Goal: Information Seeking & Learning: Learn about a topic

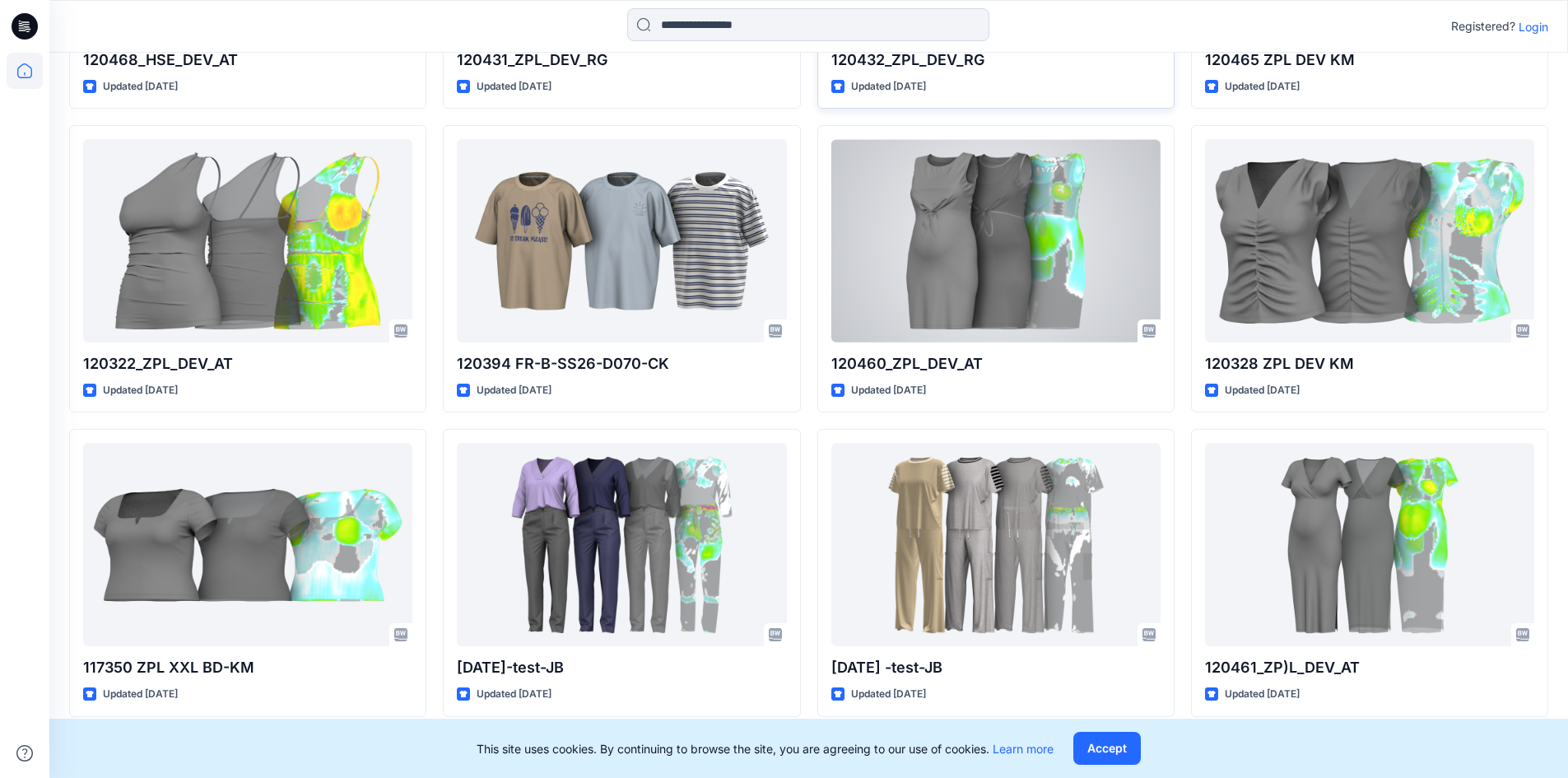
scroll to position [2152, 0]
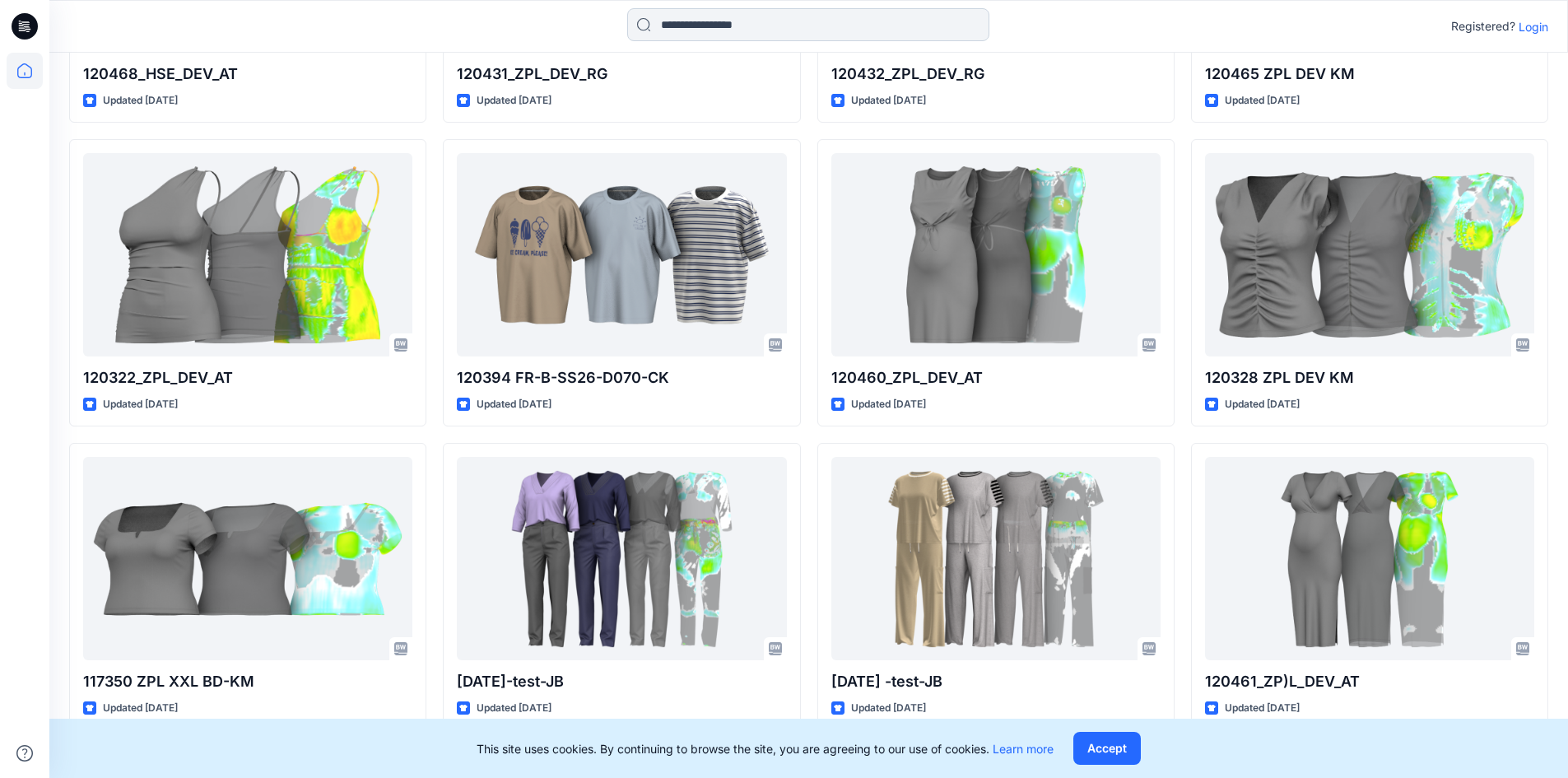
click at [696, 30] on input at bounding box center [808, 25] width 362 height 33
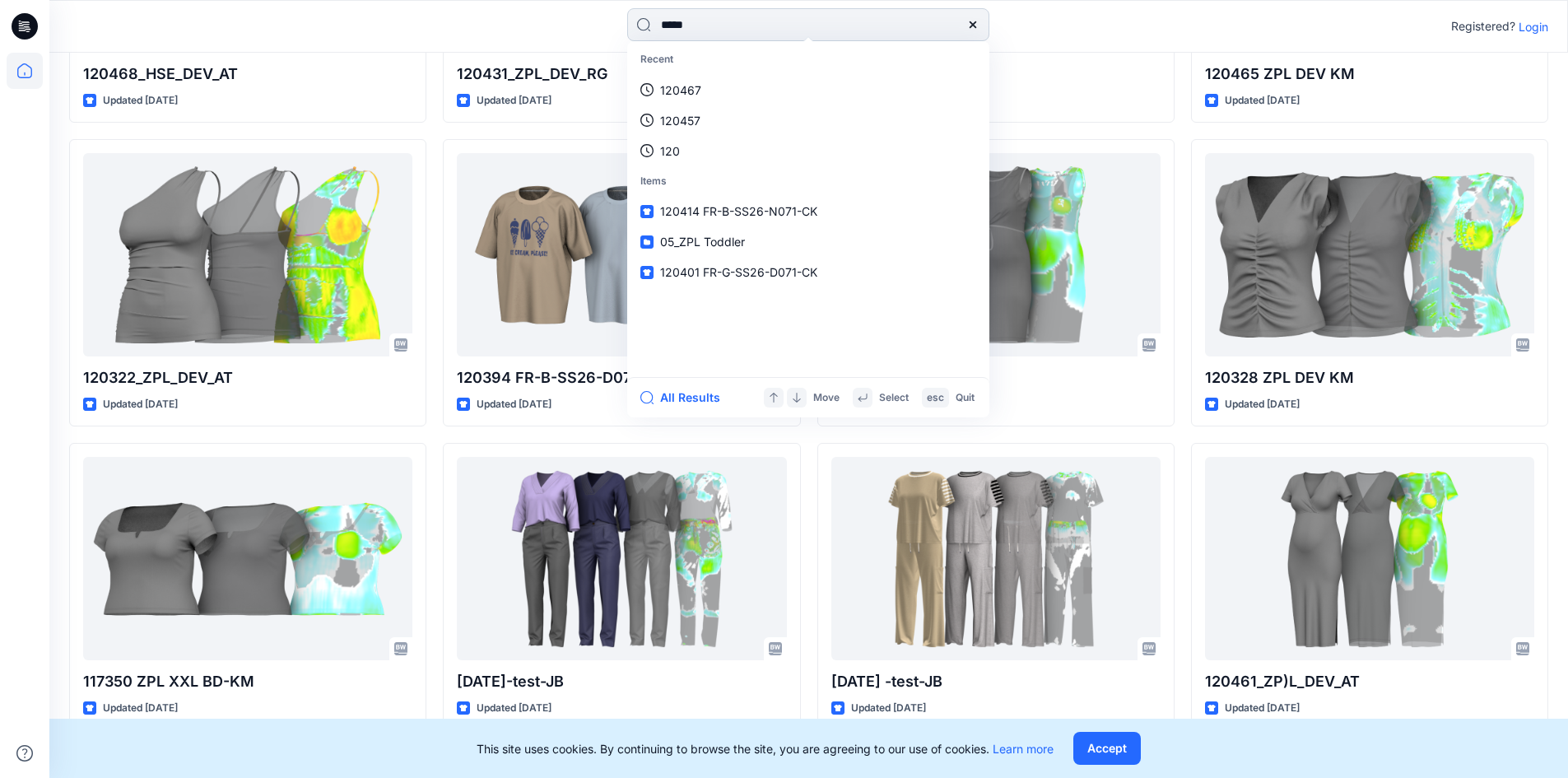
type input "******"
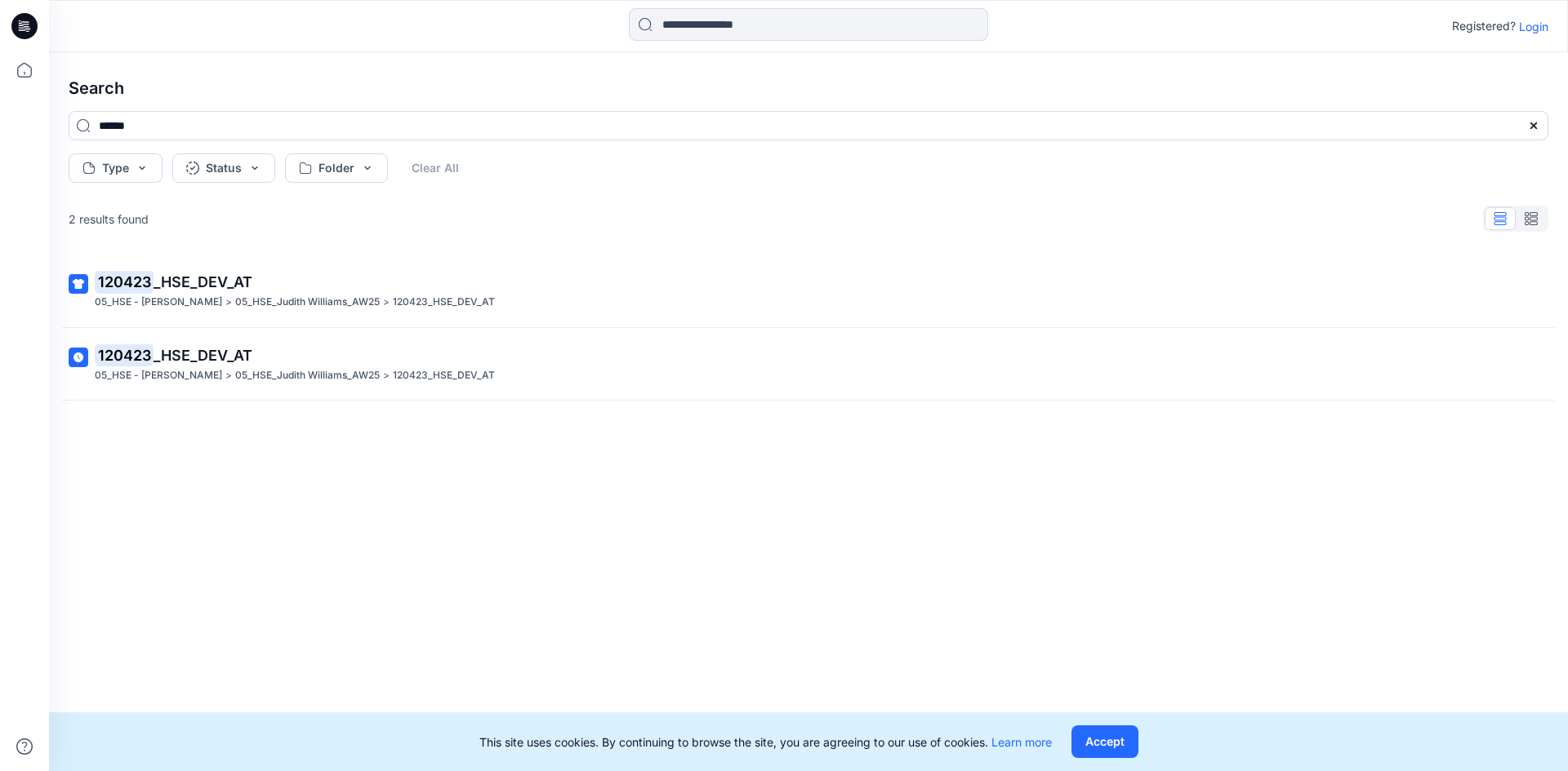
click at [636, 307] on div "05_HSE - Judith Williams > 05_HSE_Judith Williams_AW25 > 120423_HSE_DEV_AT" at bounding box center [807, 302] width 1424 height 17
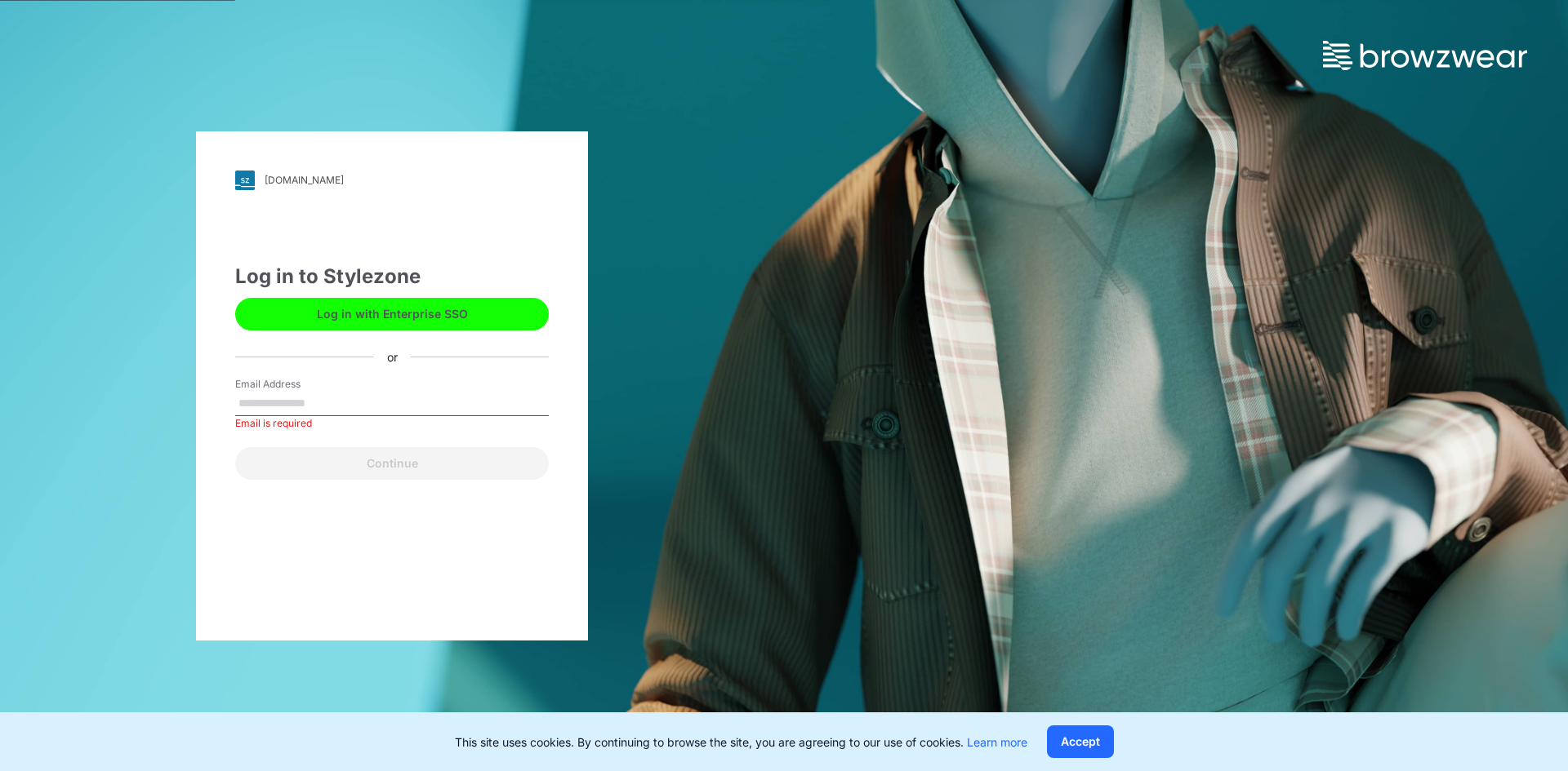
click at [416, 397] on input "Email Address" at bounding box center [391, 404] width 313 height 25
type input "**********"
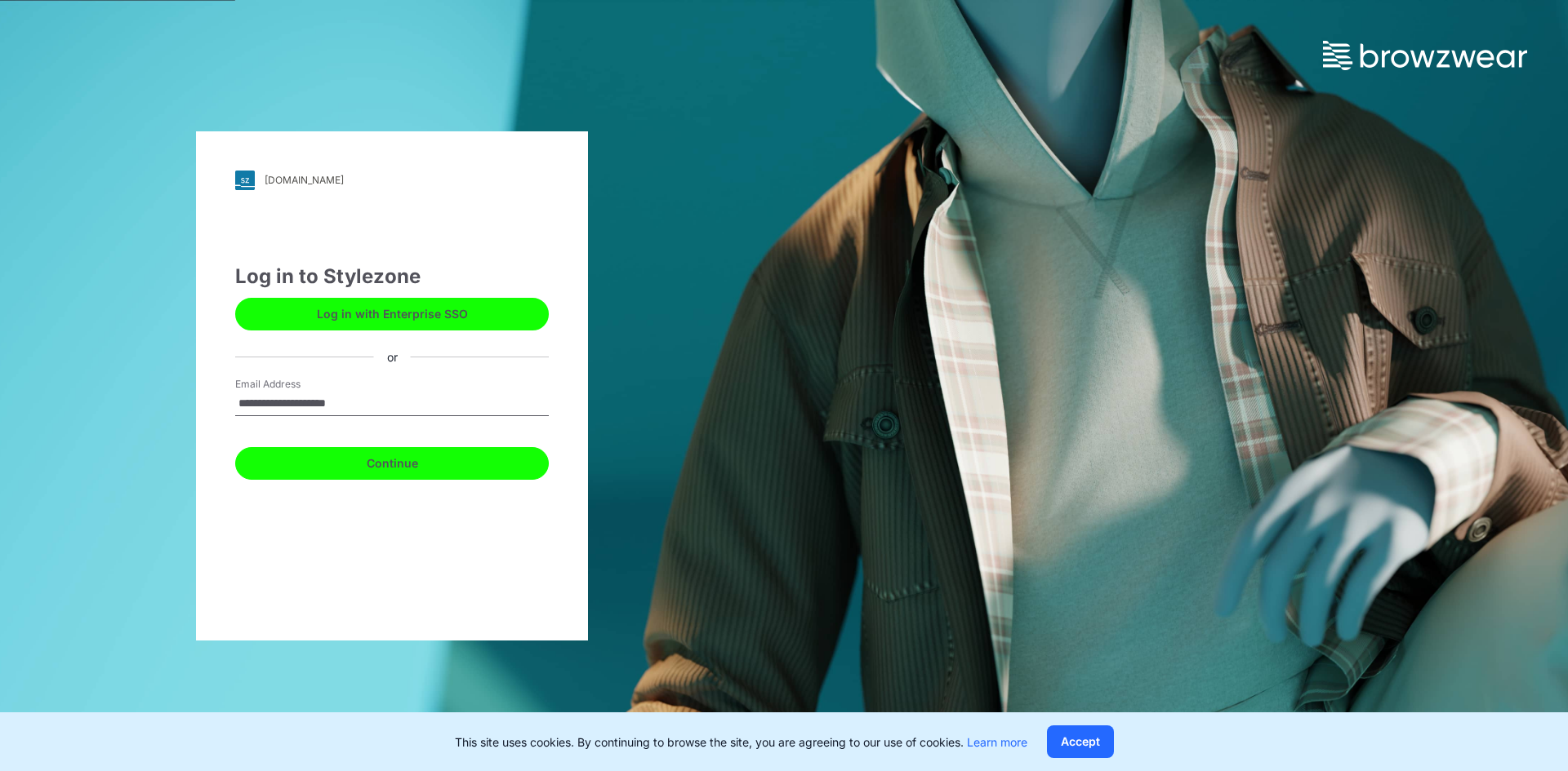
click at [389, 473] on button "Continue" at bounding box center [391, 464] width 313 height 33
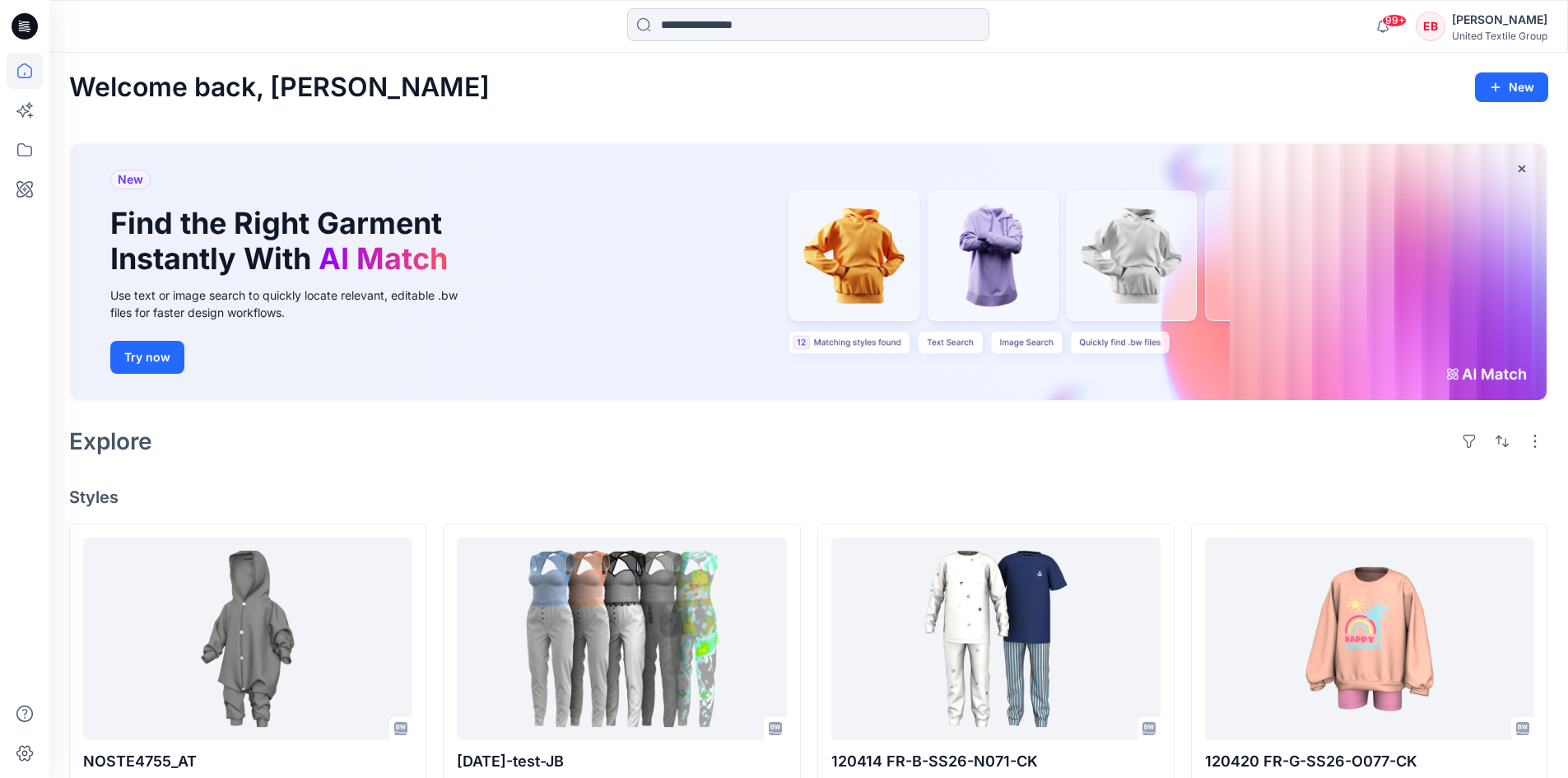
click at [743, 23] on input at bounding box center [808, 25] width 362 height 33
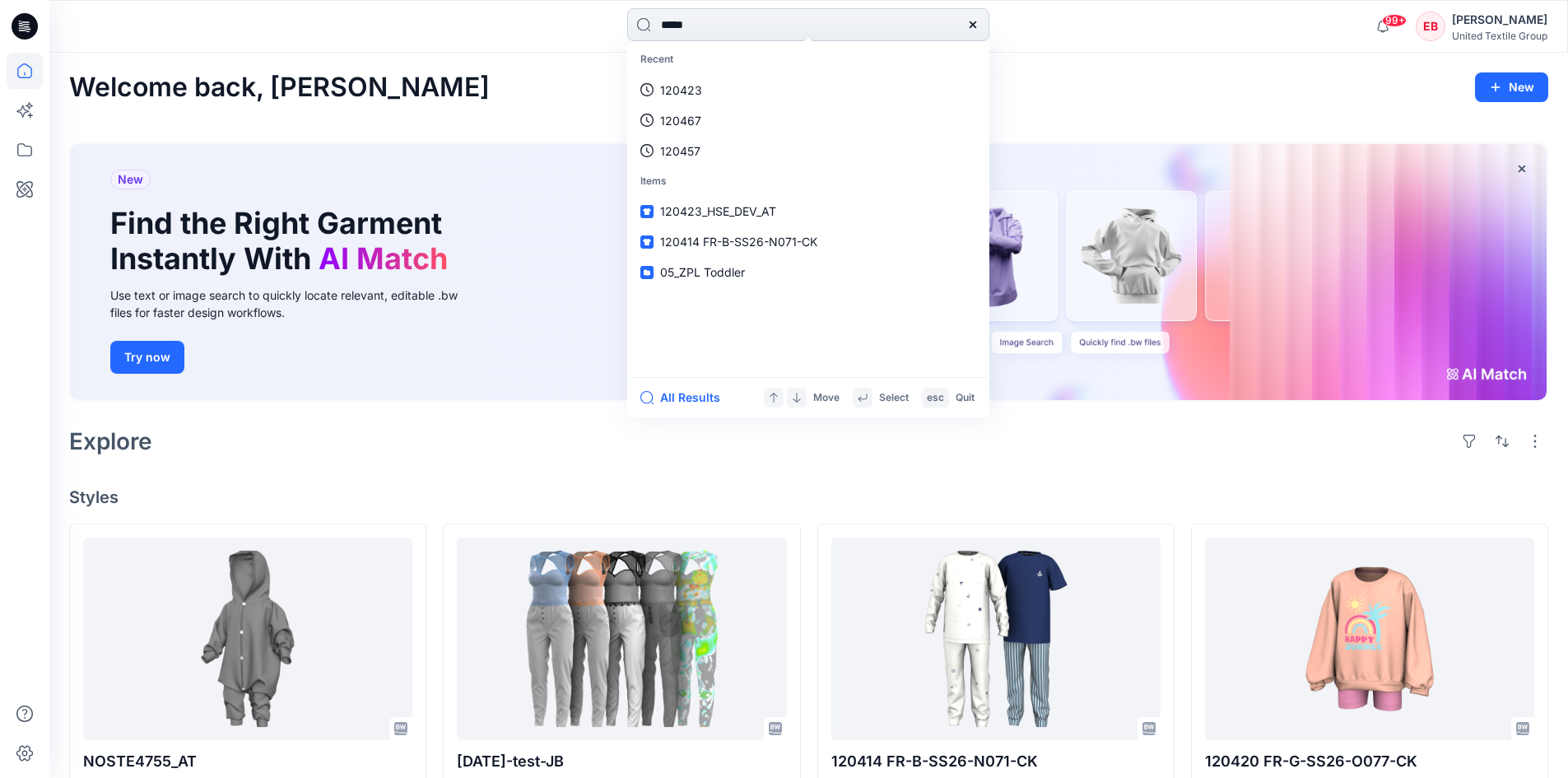
type input "******"
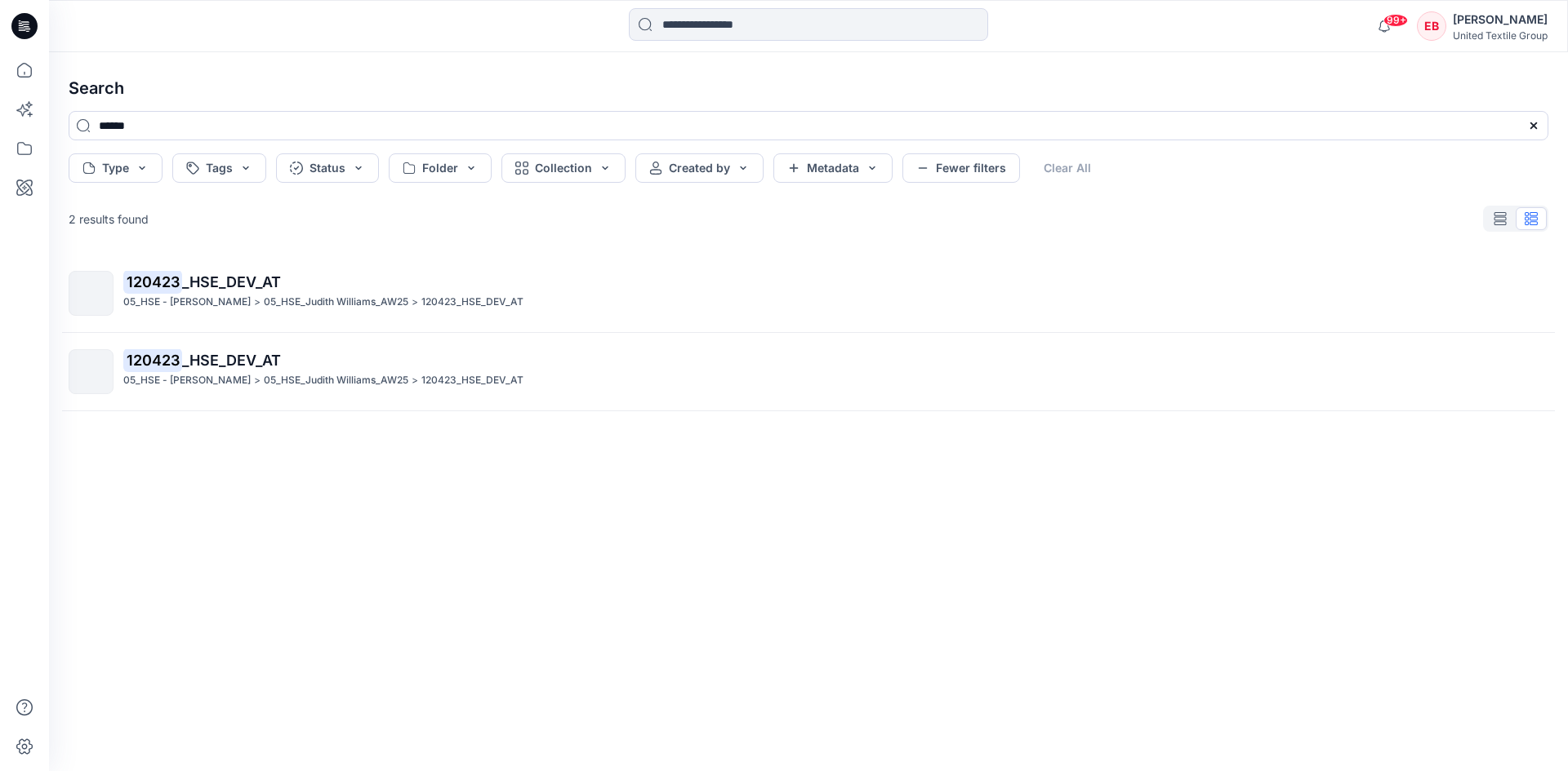
click at [626, 296] on div "05_HSE - [PERSON_NAME] > 05_HSE_Judith Williams_AW25 > 120423_HSE_DEV_AT" at bounding box center [835, 302] width 1424 height 17
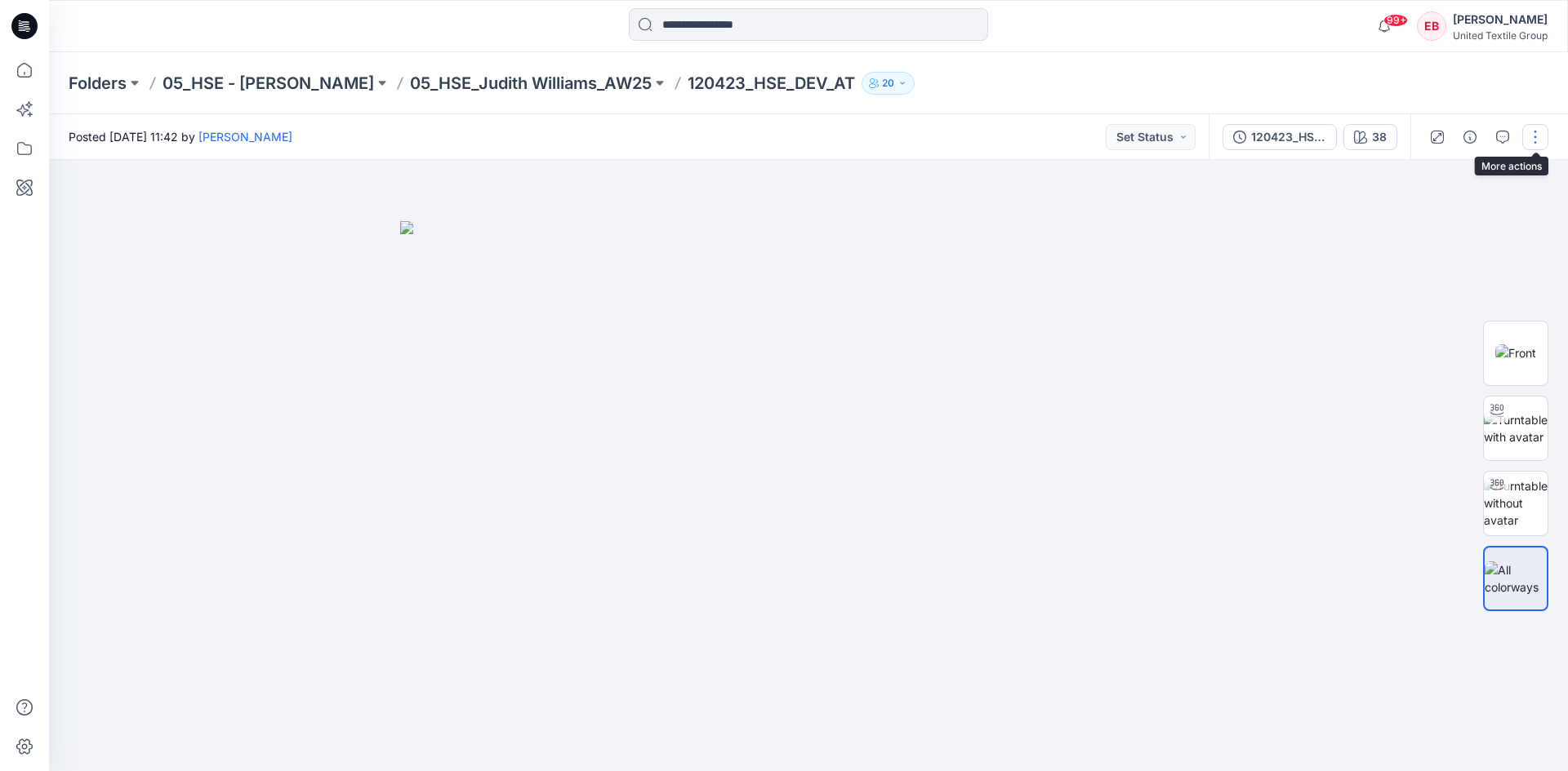
click at [1532, 127] on button "button" at bounding box center [1535, 137] width 26 height 26
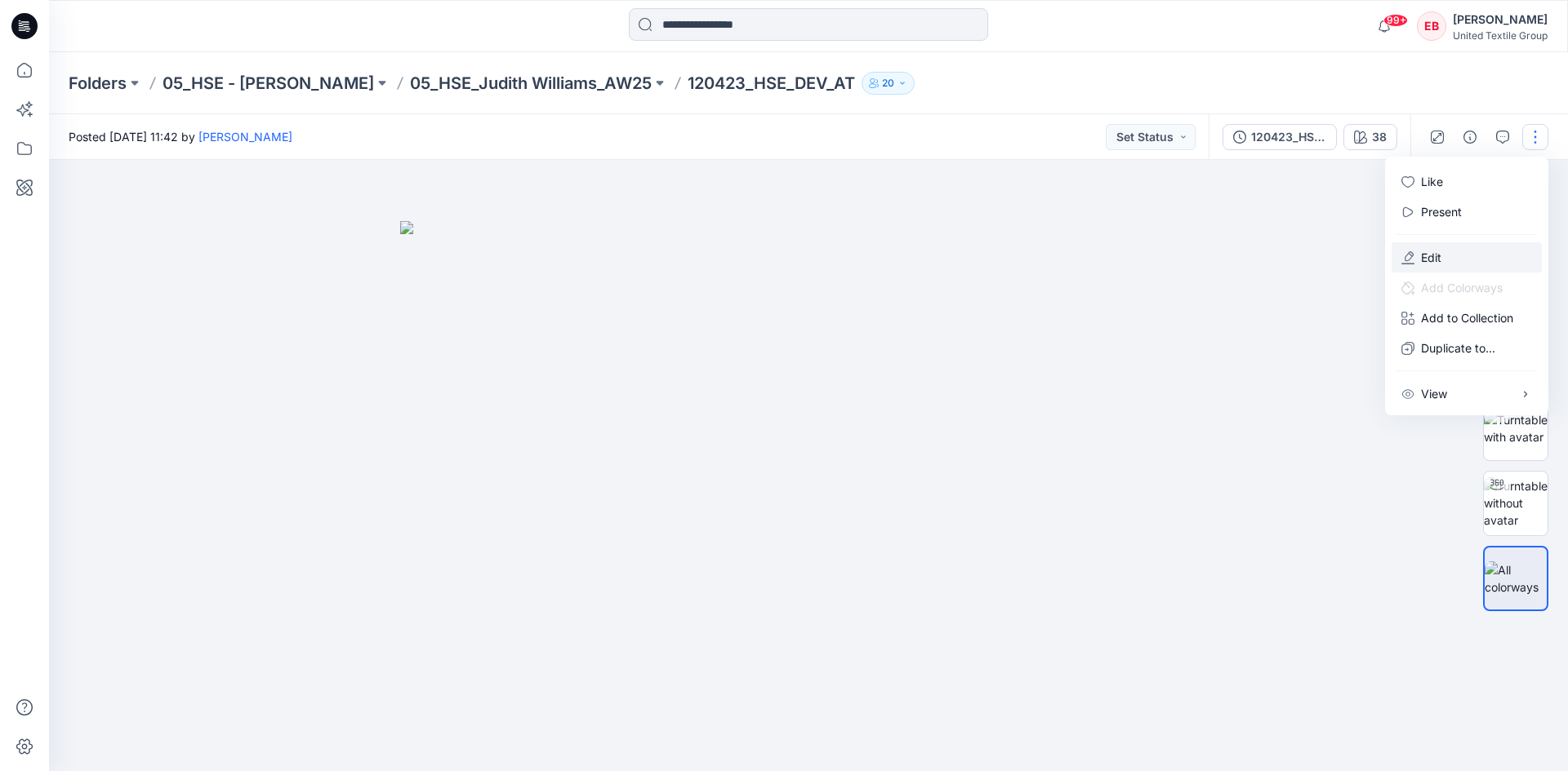
click at [1457, 264] on button "Edit" at bounding box center [1467, 257] width 150 height 30
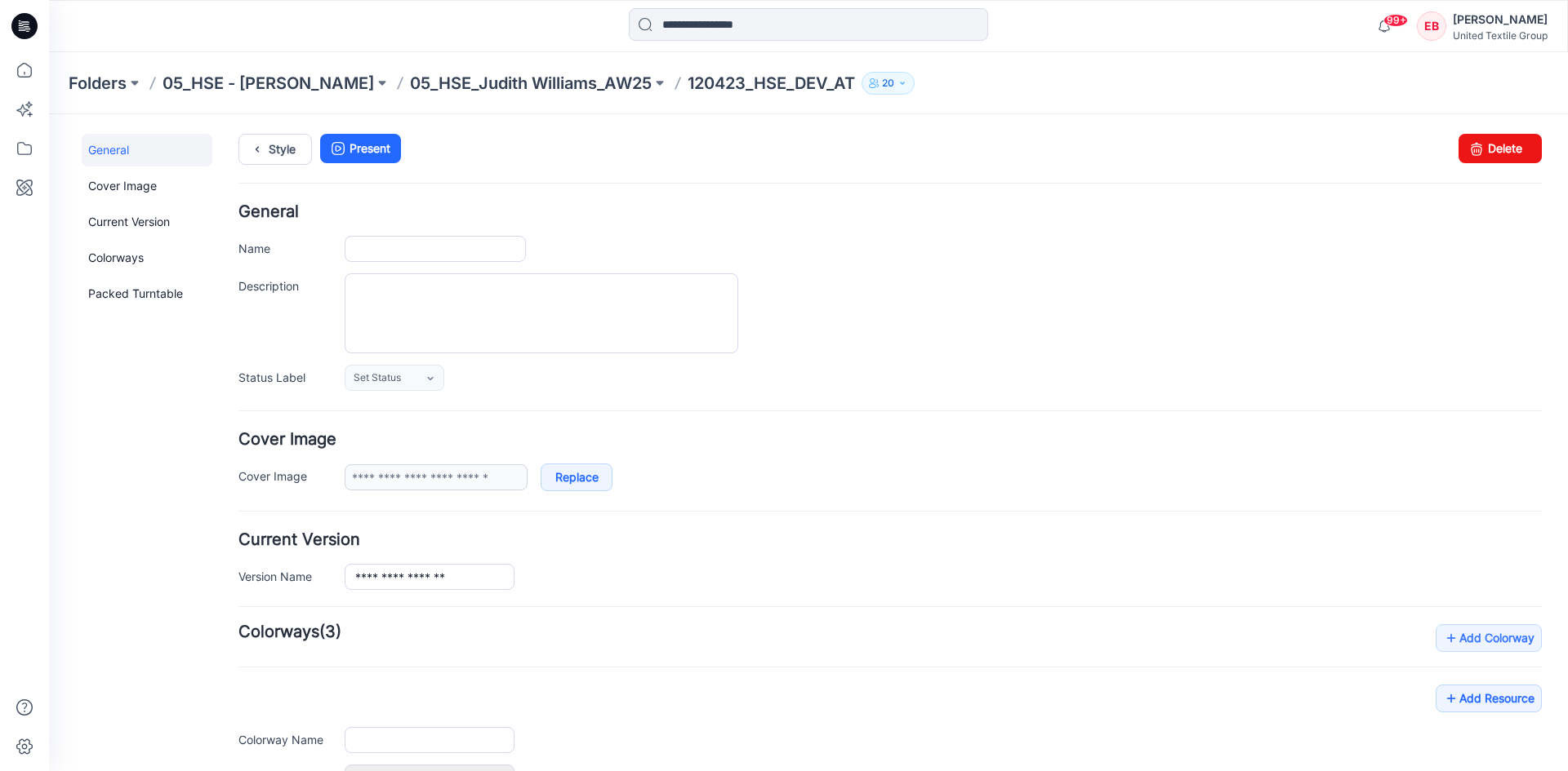
type input "**********"
type input "**"
type input "**********"
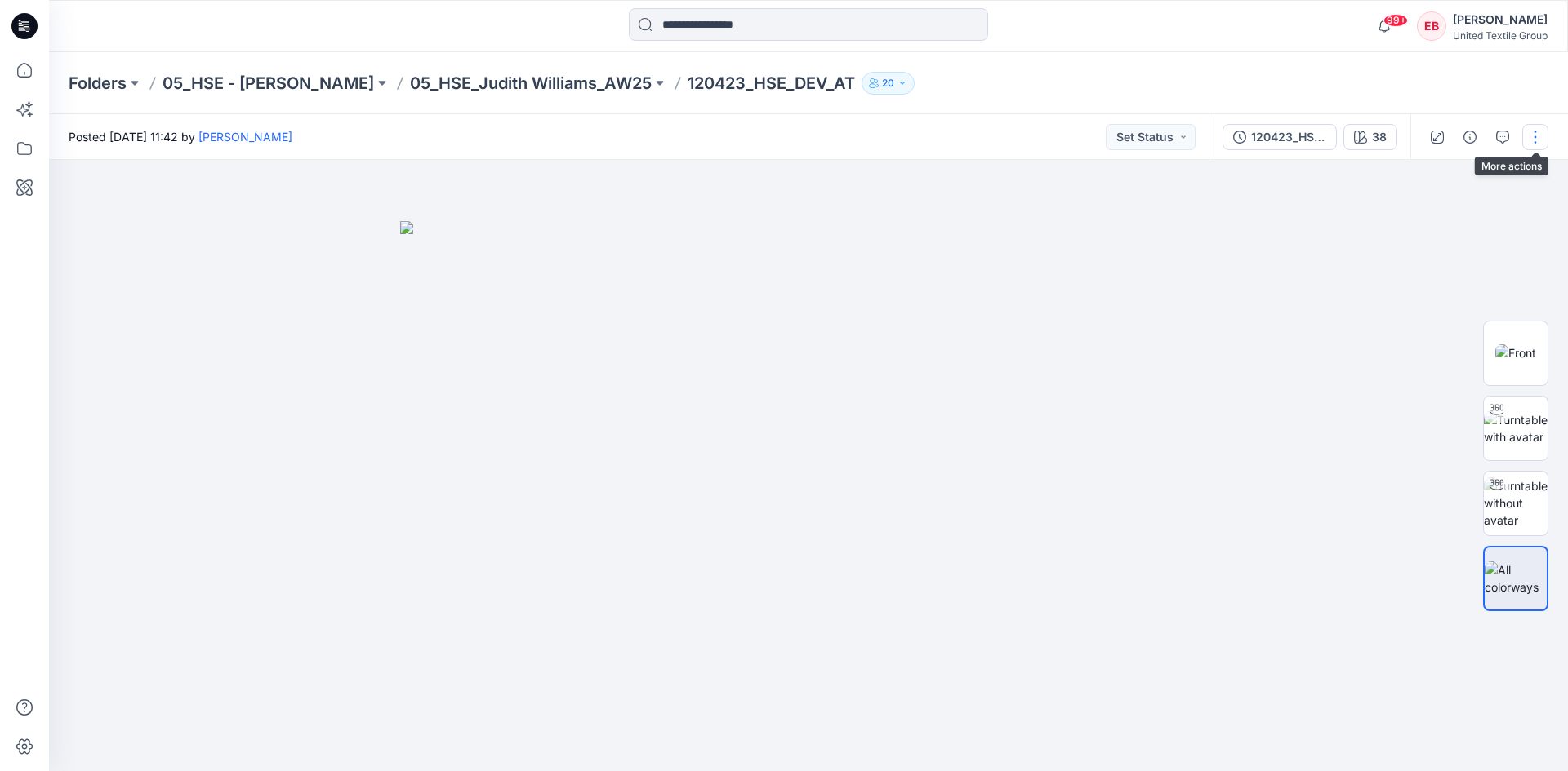
click at [1531, 140] on button "button" at bounding box center [1535, 137] width 26 height 26
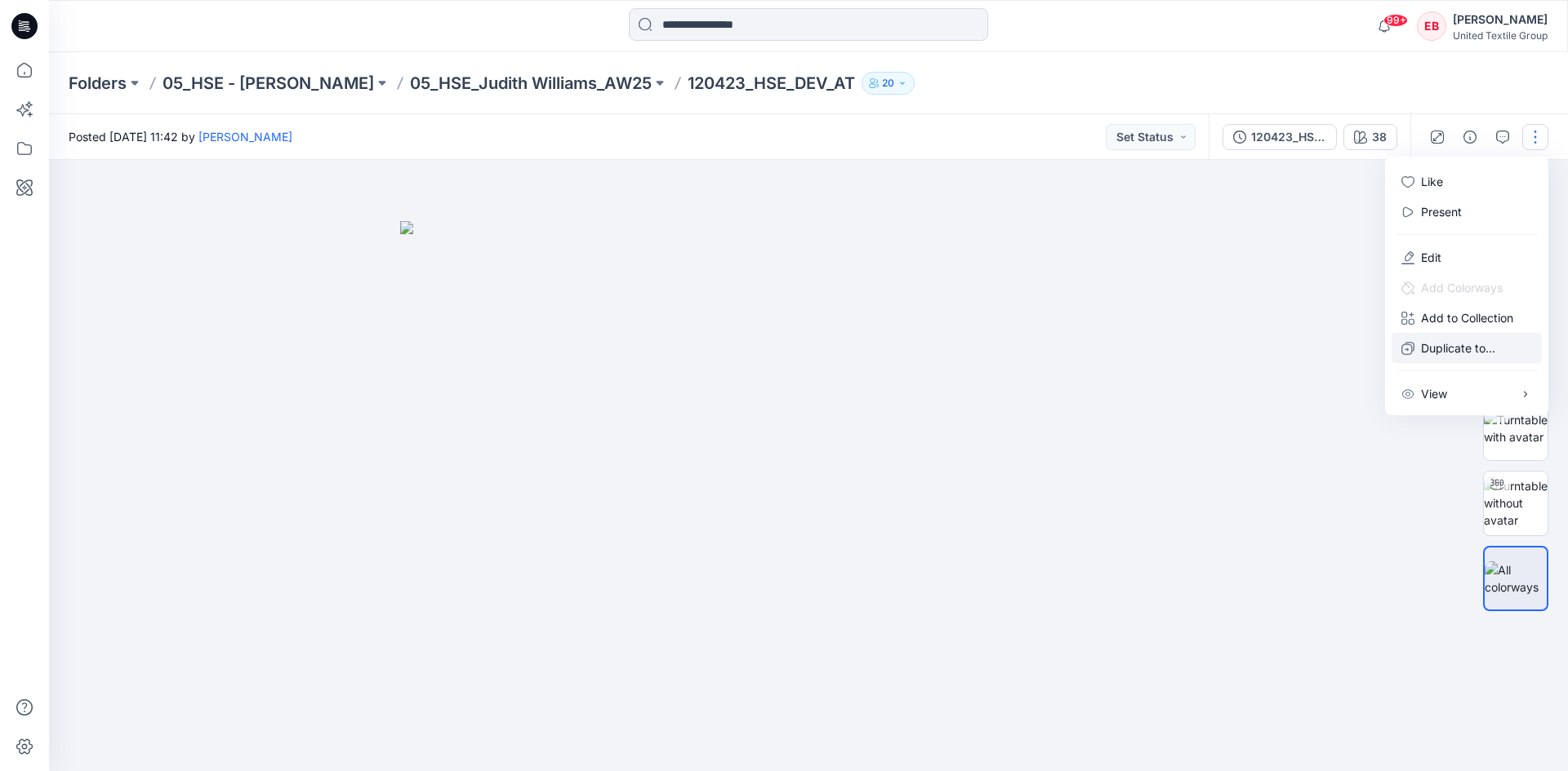
click at [1438, 343] on p "Duplicate to..." at bounding box center [1457, 348] width 74 height 17
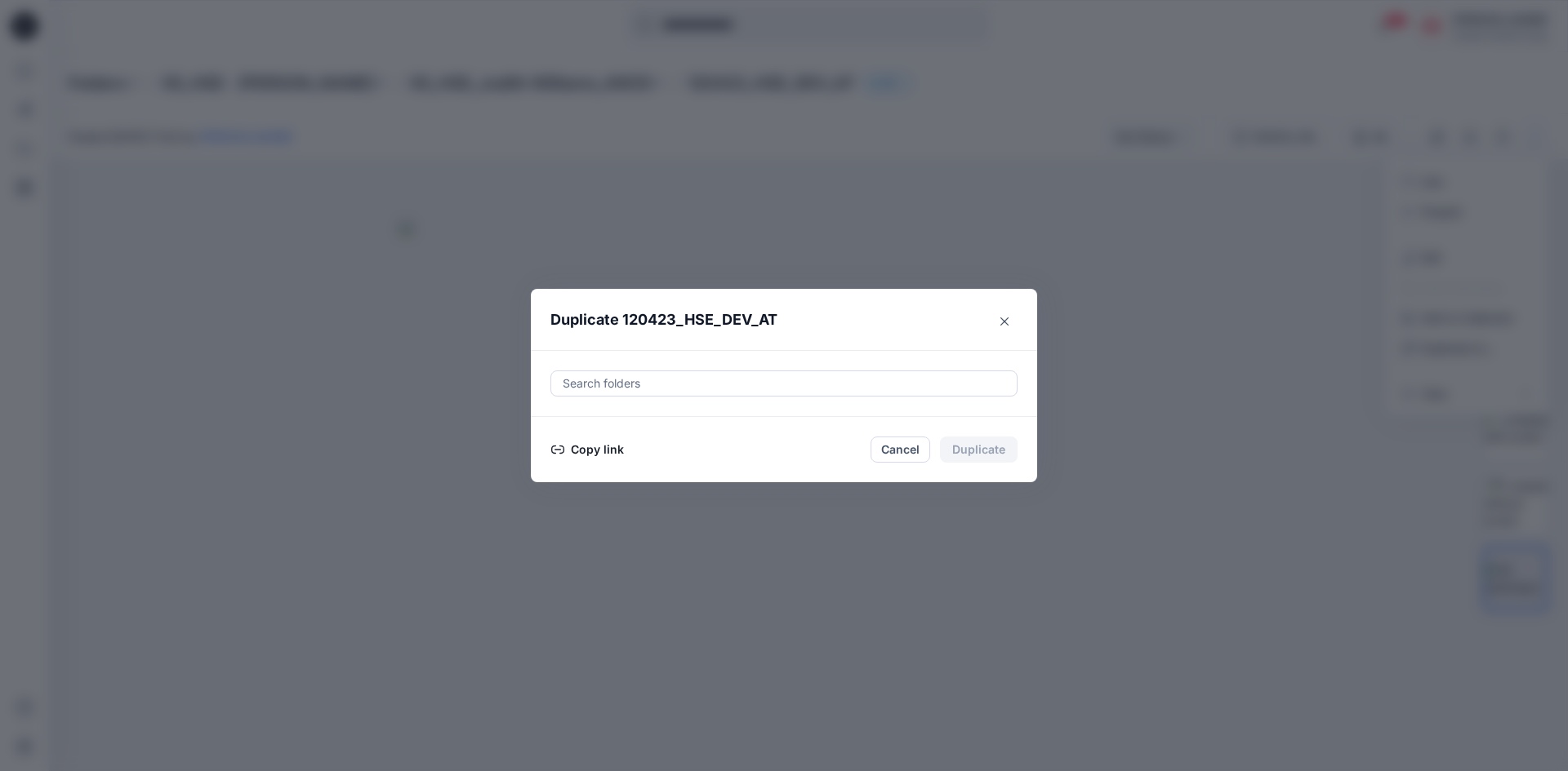
click at [592, 454] on button "Copy link" at bounding box center [587, 449] width 74 height 19
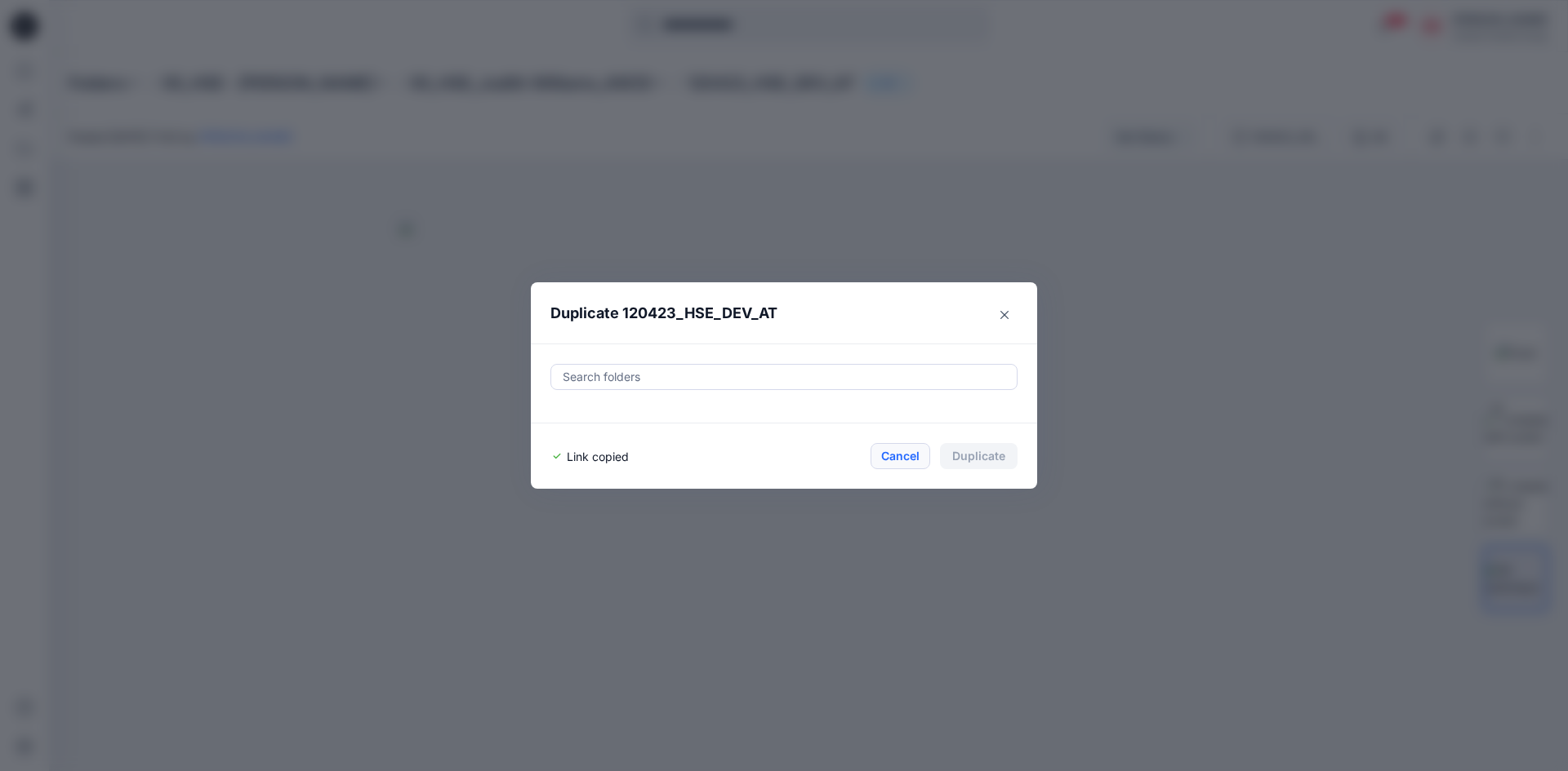
click at [912, 463] on button "Cancel" at bounding box center [900, 456] width 59 height 26
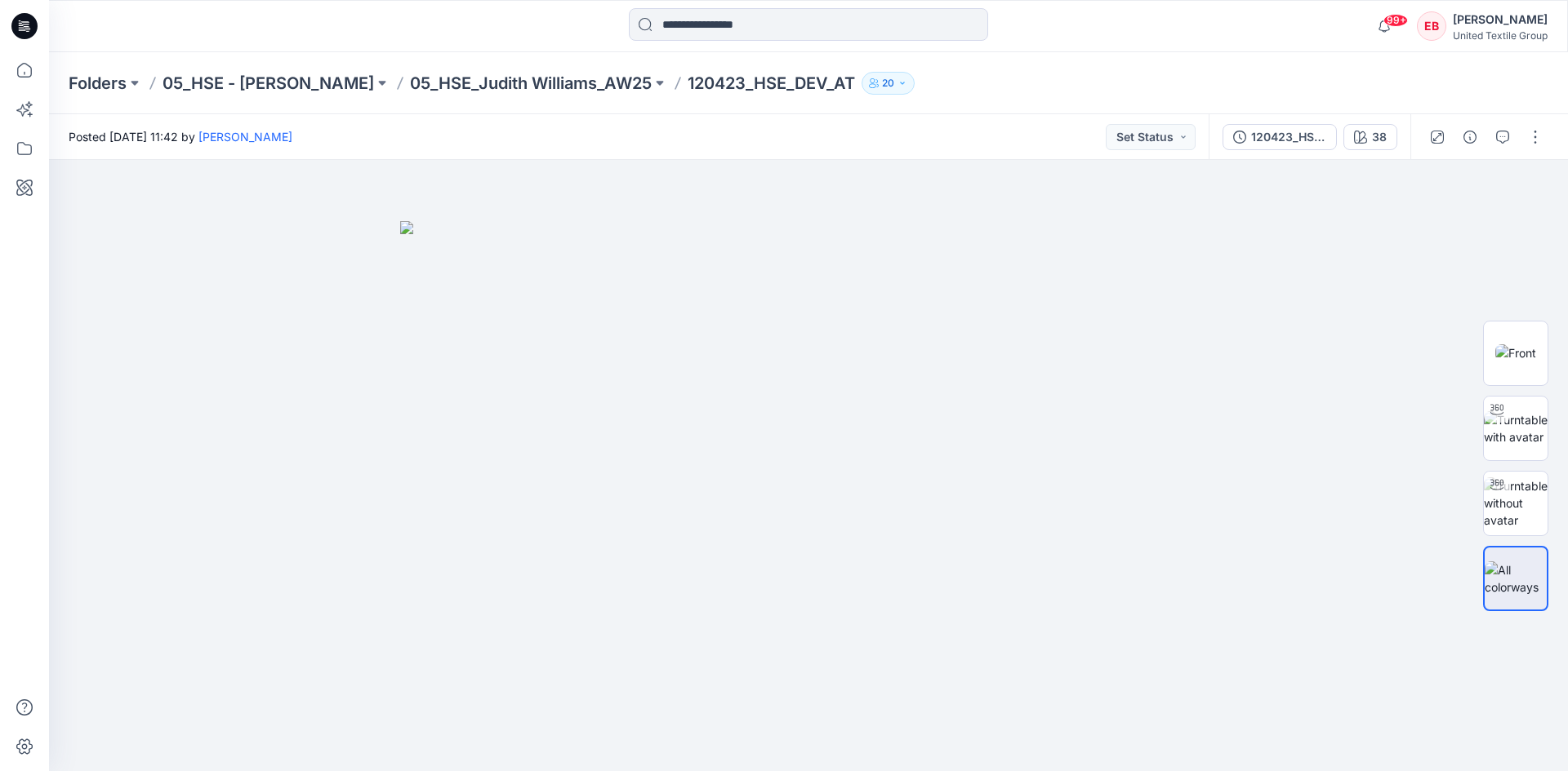
click at [1521, 137] on div at bounding box center [1485, 137] width 151 height 46
click at [1531, 138] on button "button" at bounding box center [1535, 137] width 26 height 26
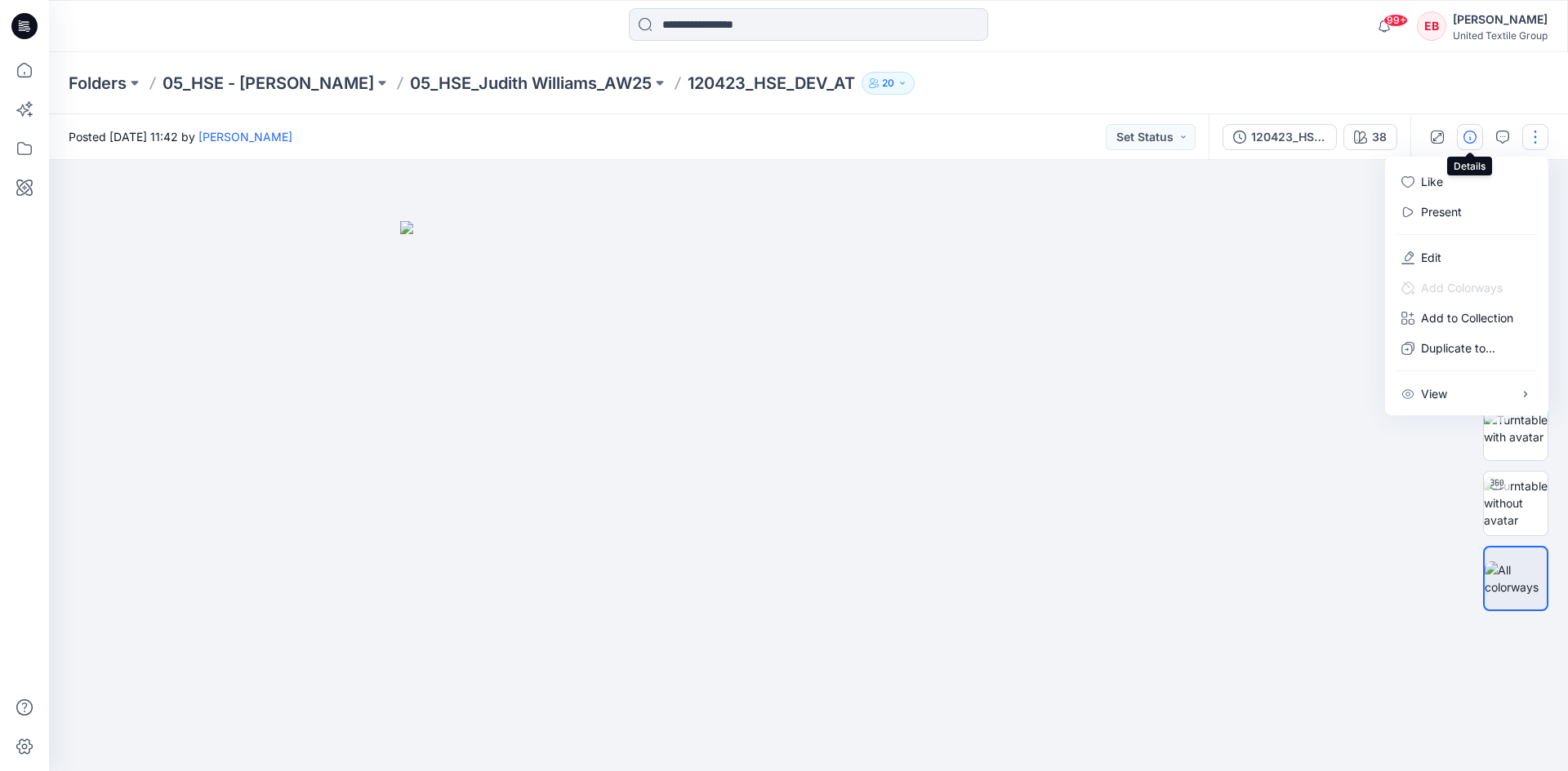
click at [1469, 134] on icon "button" at bounding box center [1469, 137] width 13 height 13
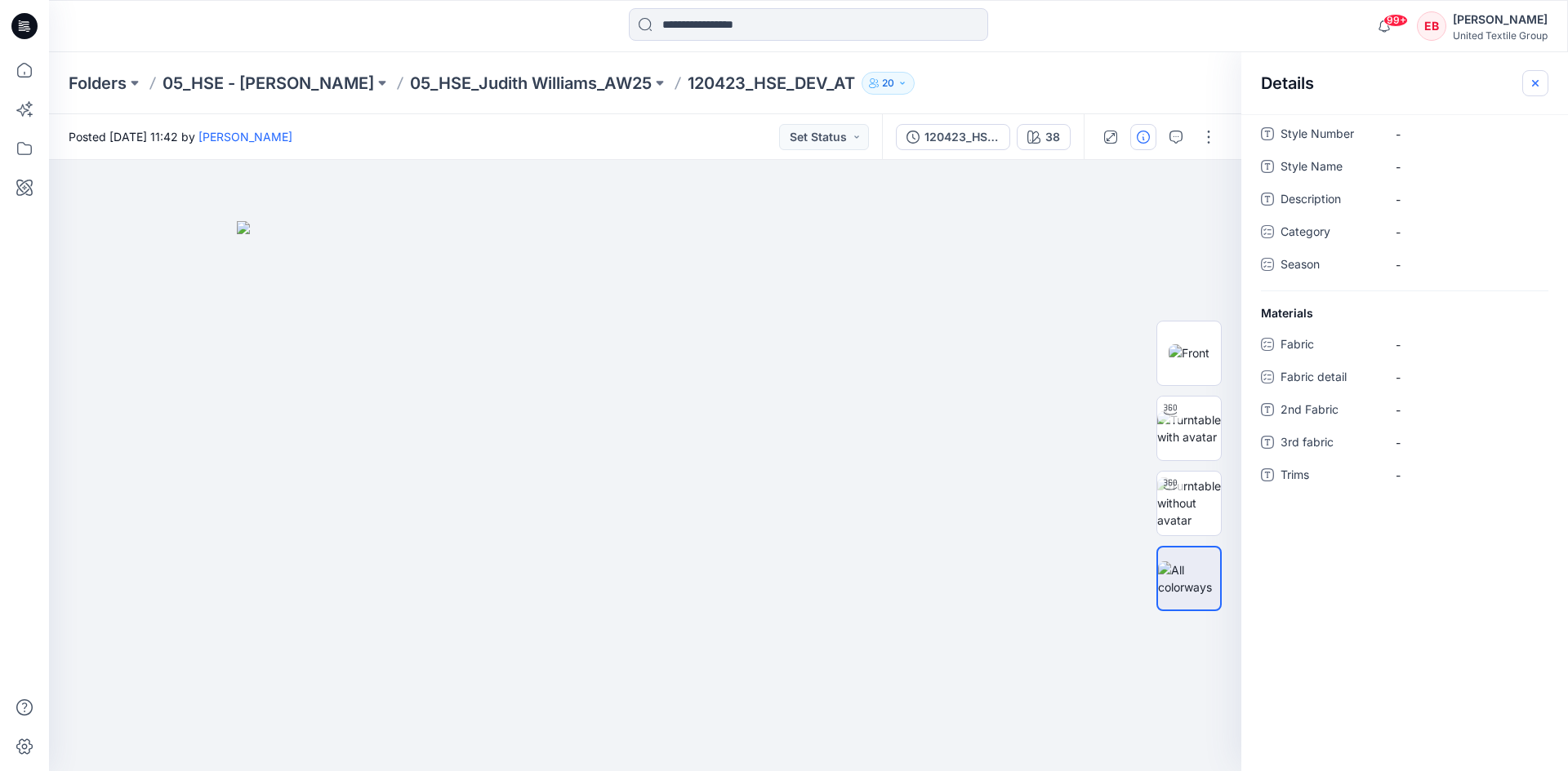
click at [1531, 85] on icon "button" at bounding box center [1535, 83] width 13 height 13
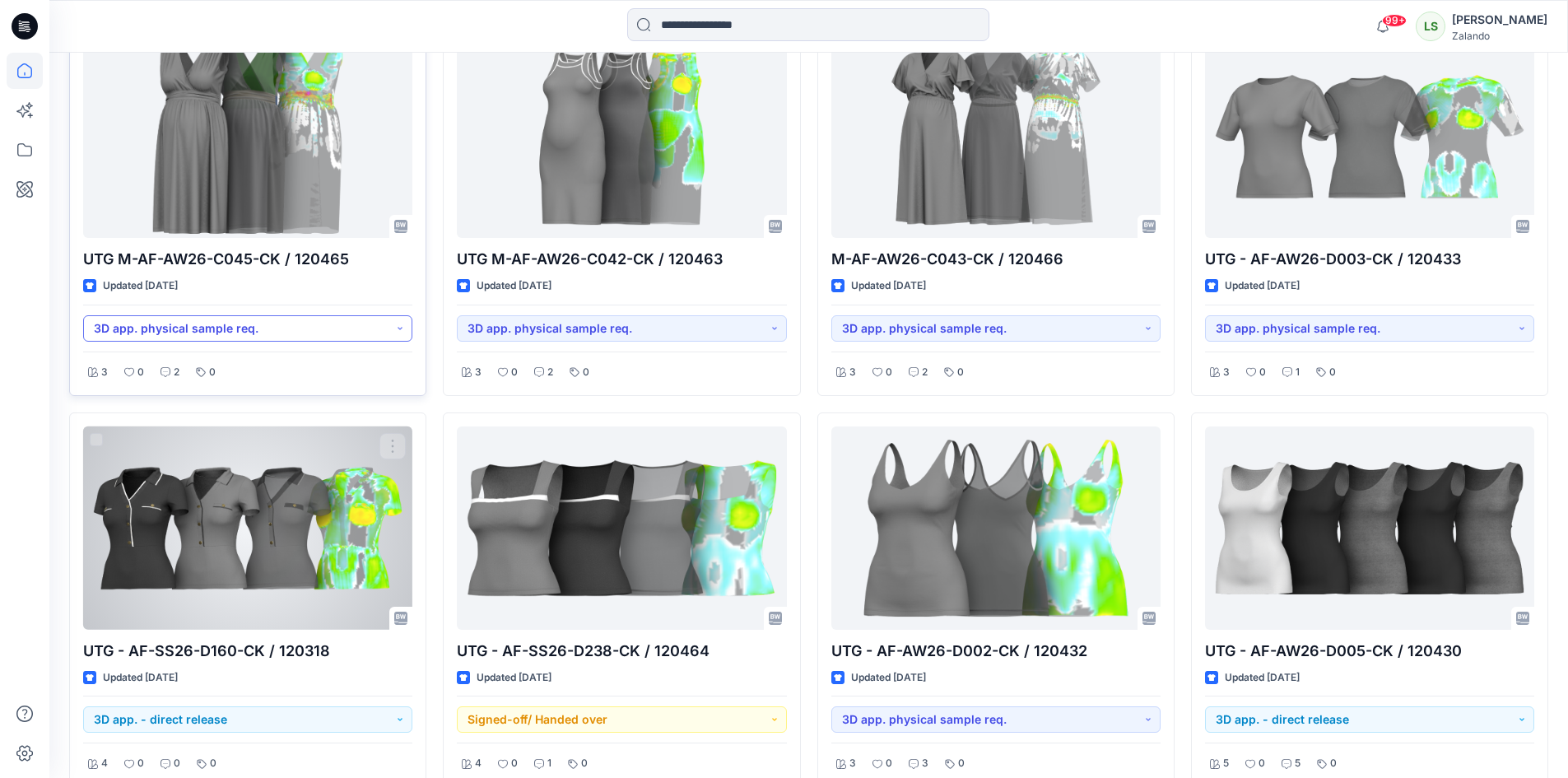
scroll to position [984, 0]
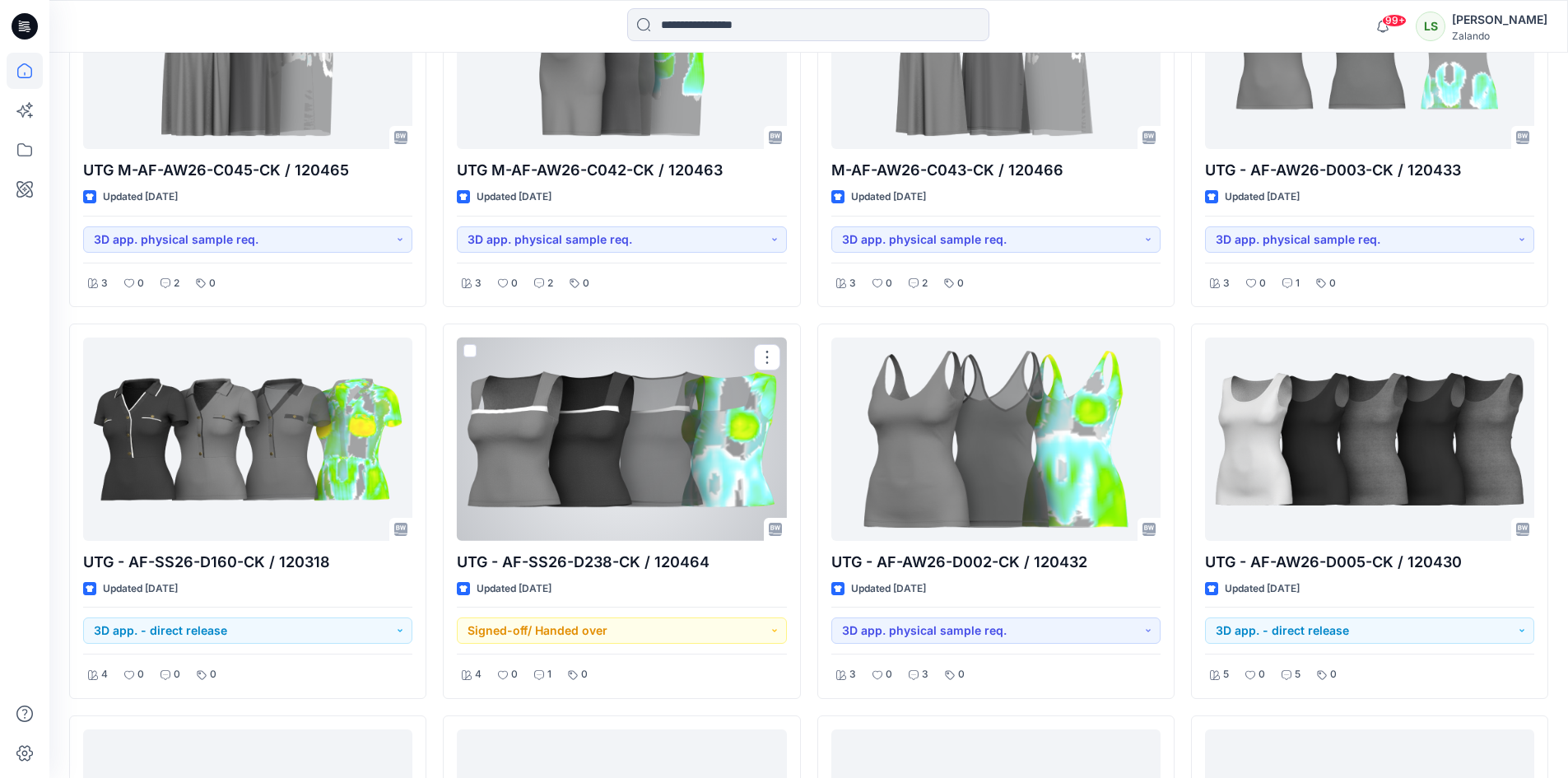
click at [615, 484] on div at bounding box center [621, 439] width 329 height 204
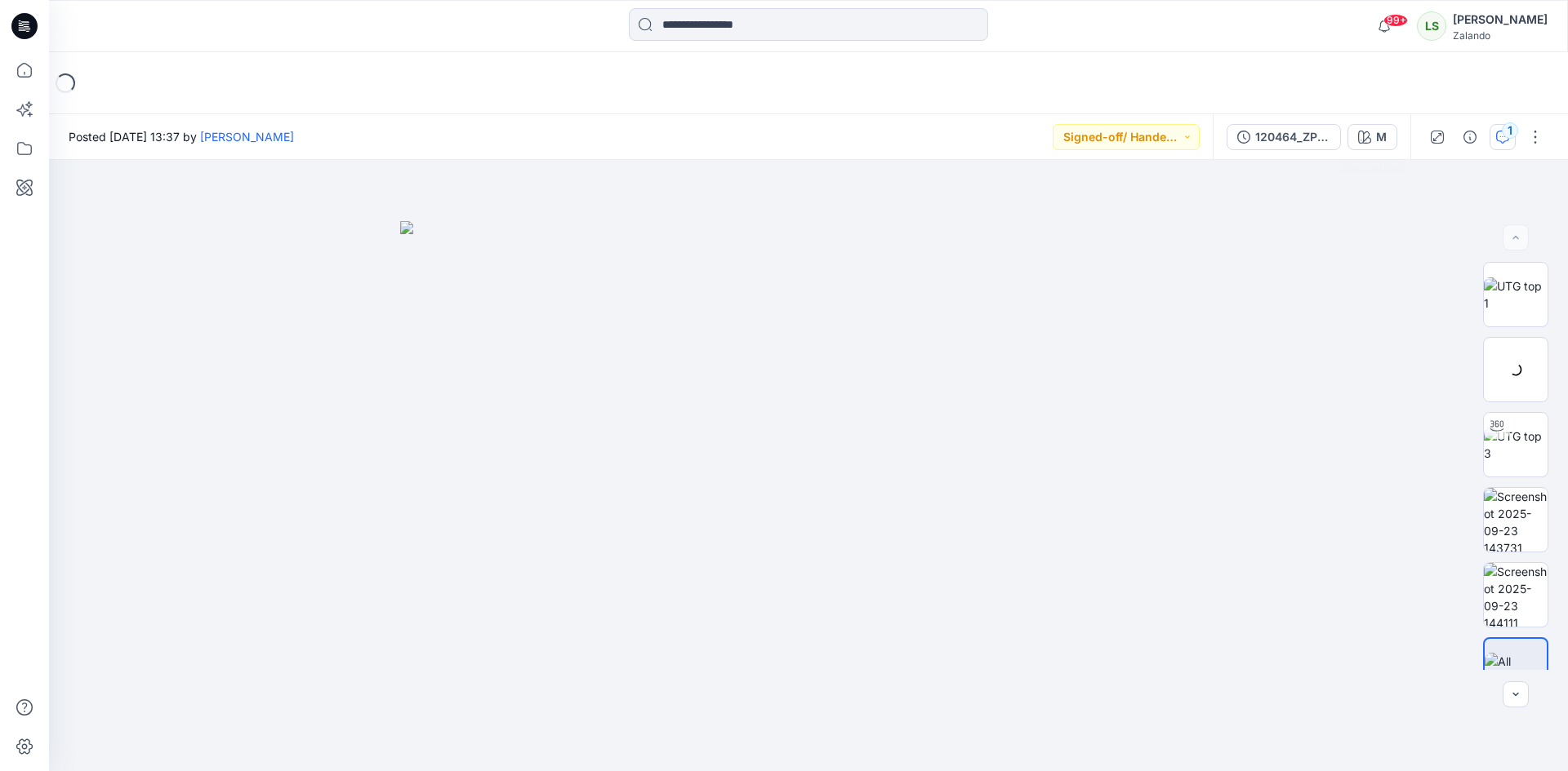
click at [1504, 135] on div "1" at bounding box center [1510, 131] width 16 height 16
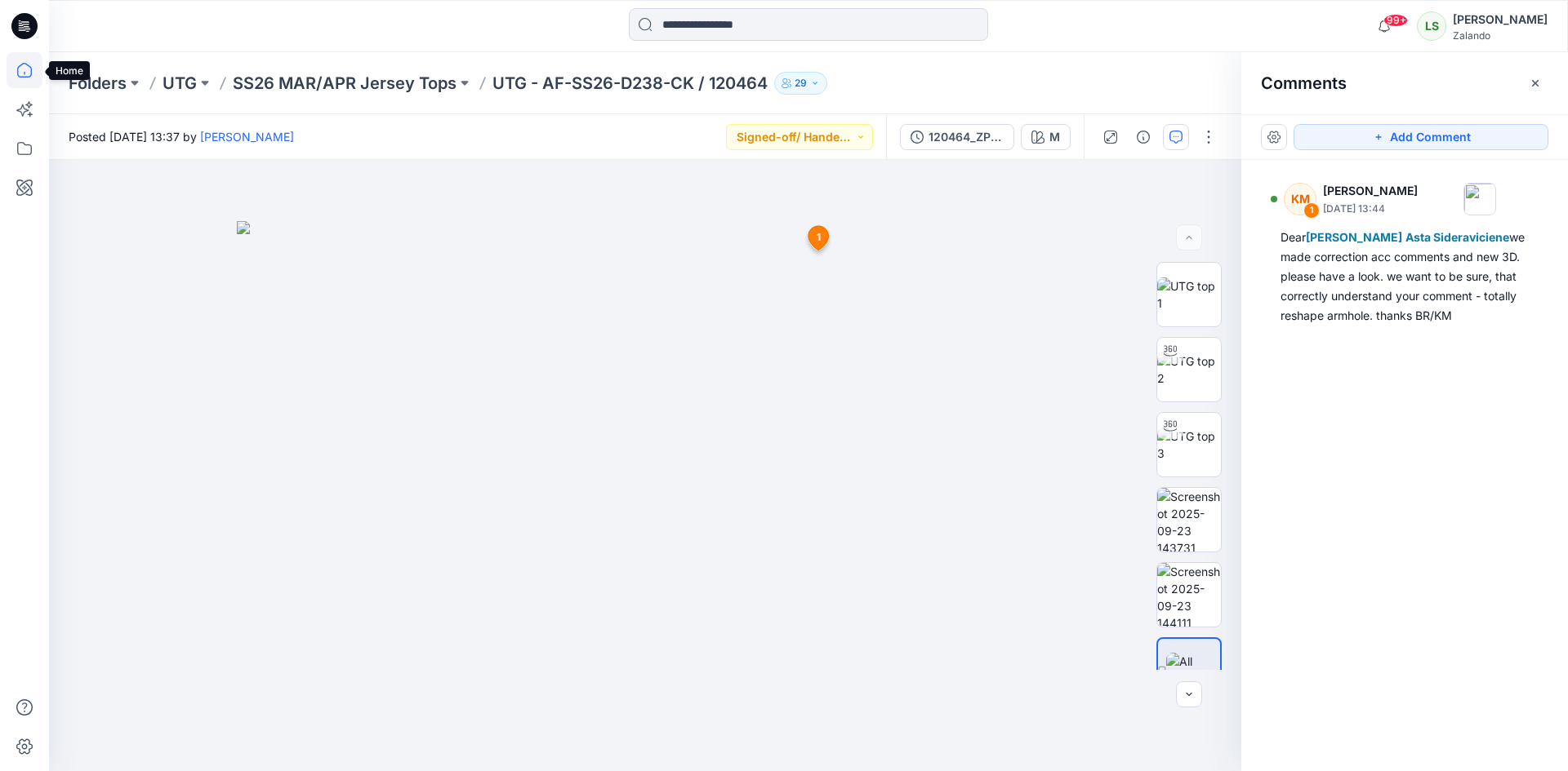
click at [31, 83] on icon at bounding box center [24, 69] width 36 height 36
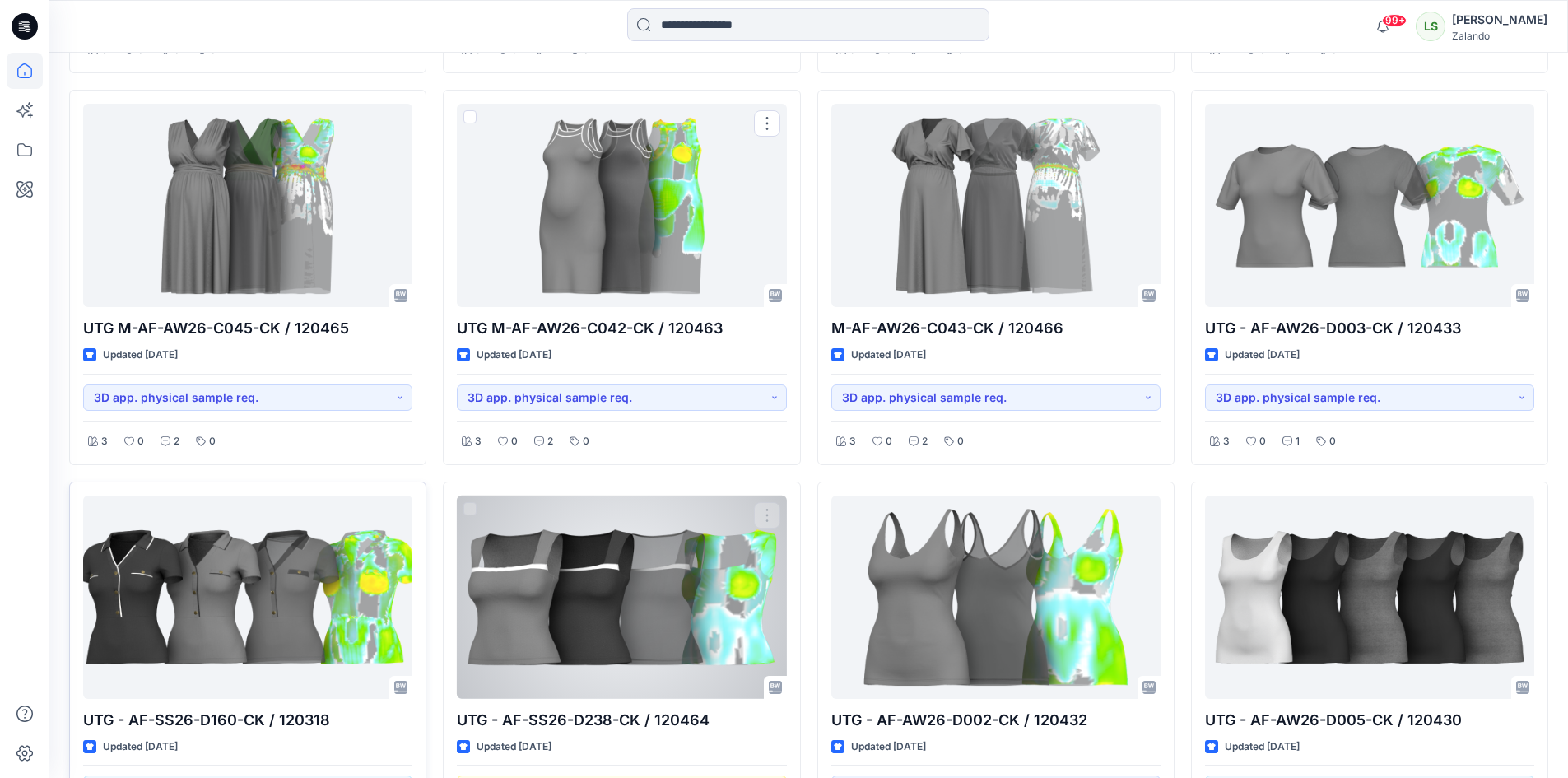
scroll to position [988, 0]
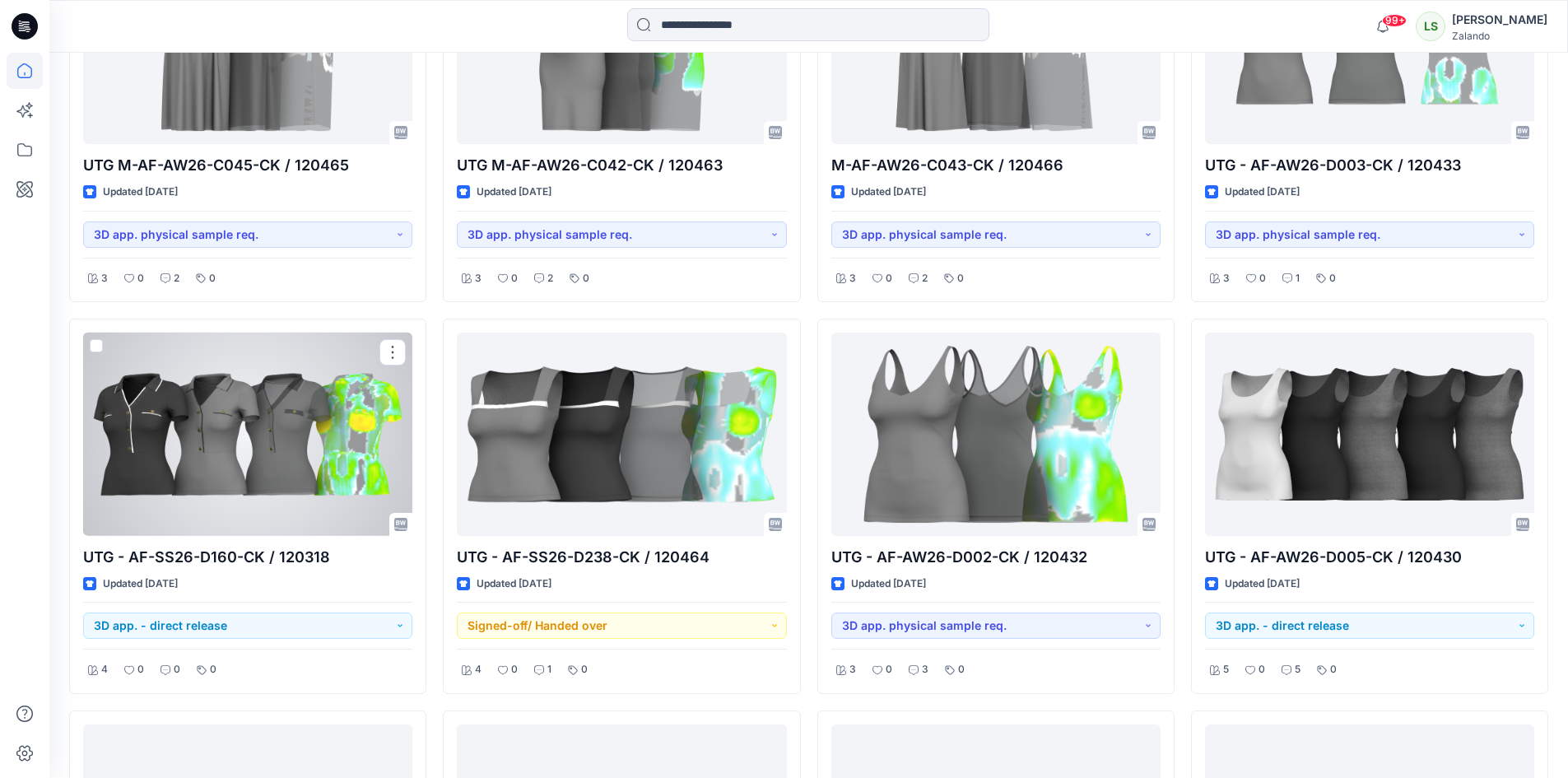
click at [225, 473] on div at bounding box center [247, 434] width 329 height 204
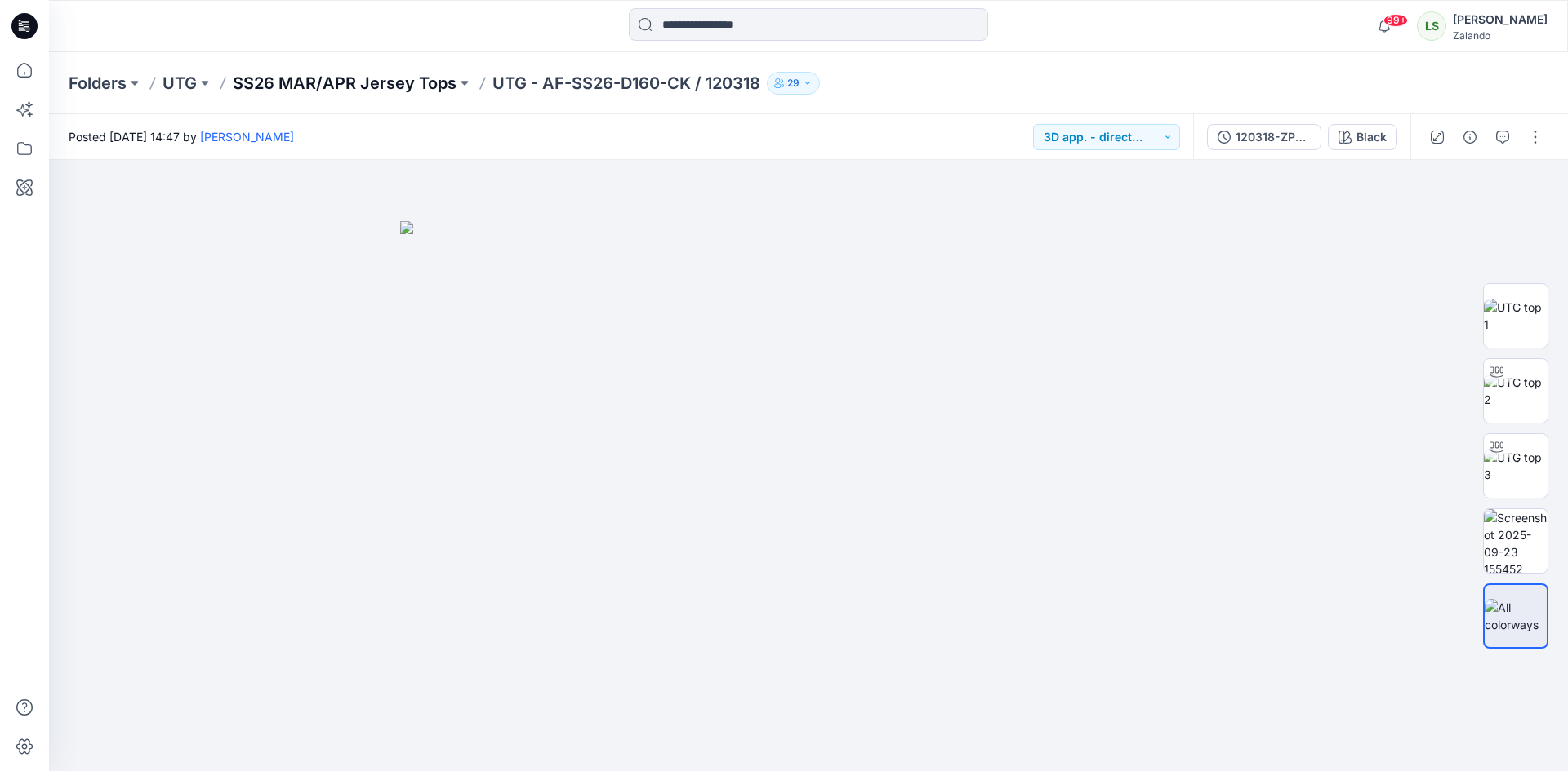
click at [408, 89] on p "SS26 MAR/APR Jersey Tops" at bounding box center [344, 83] width 224 height 23
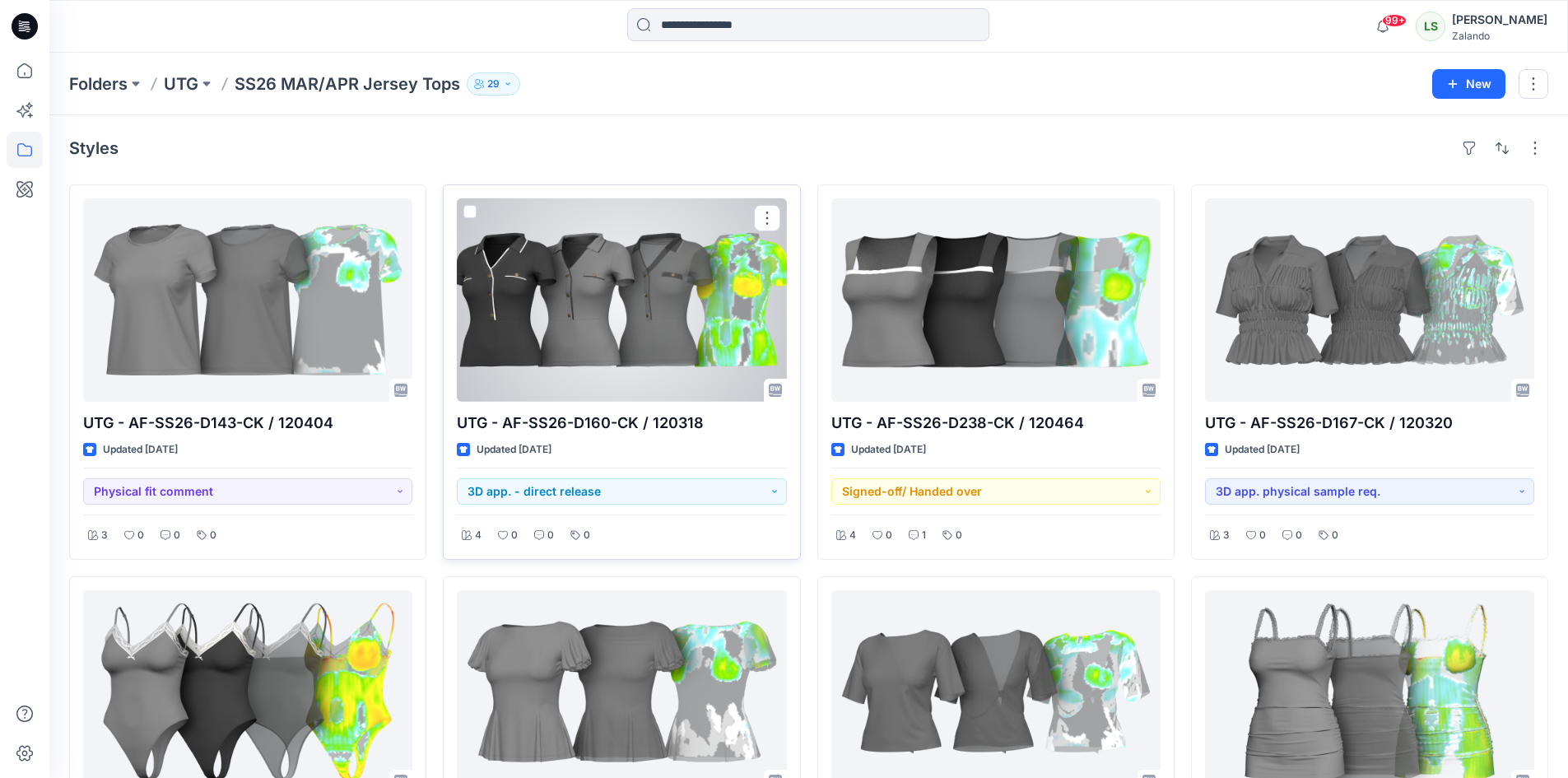
click at [643, 342] on div at bounding box center [621, 300] width 329 height 204
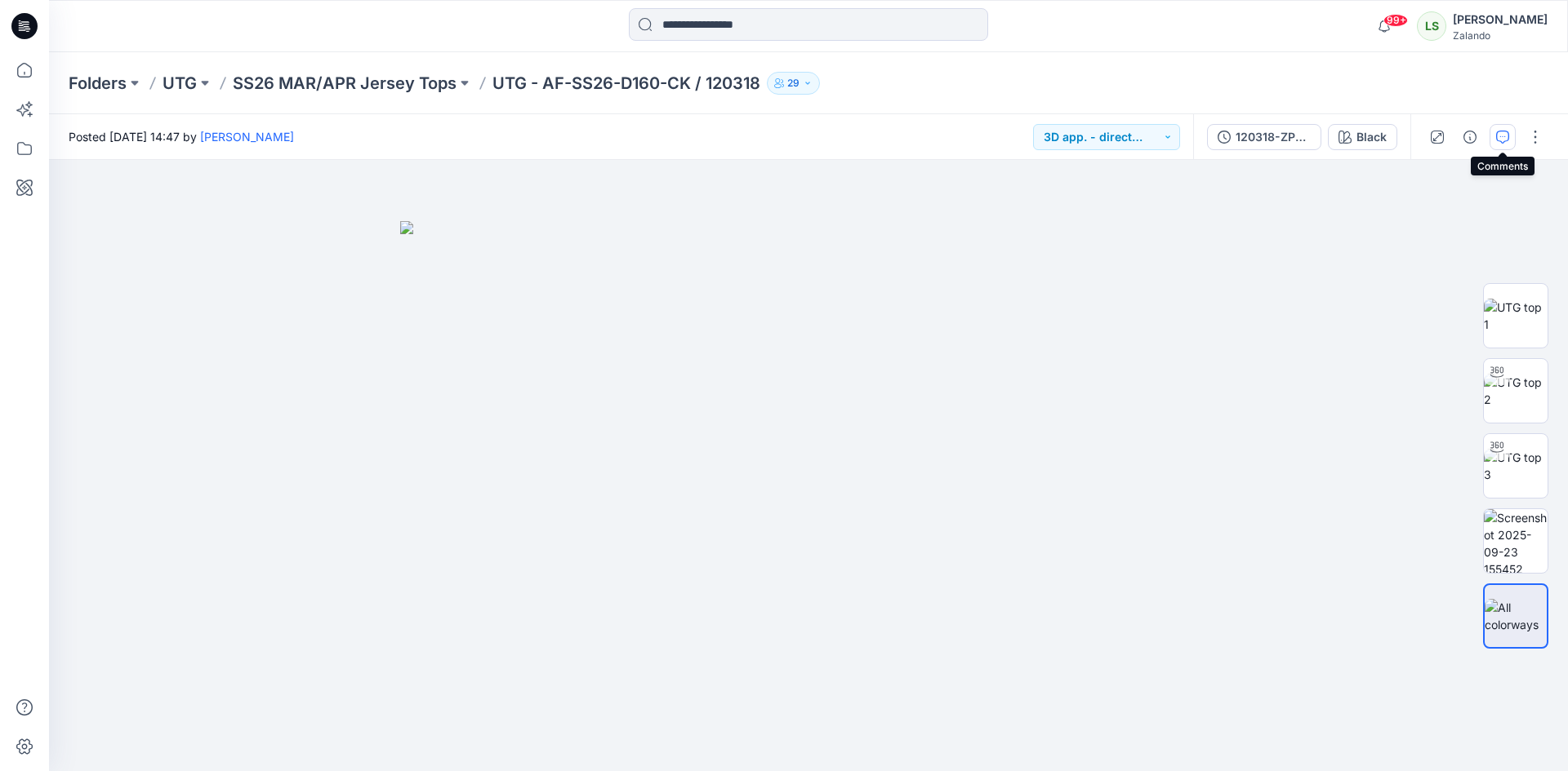
click at [1504, 142] on icon "button" at bounding box center [1502, 137] width 13 height 13
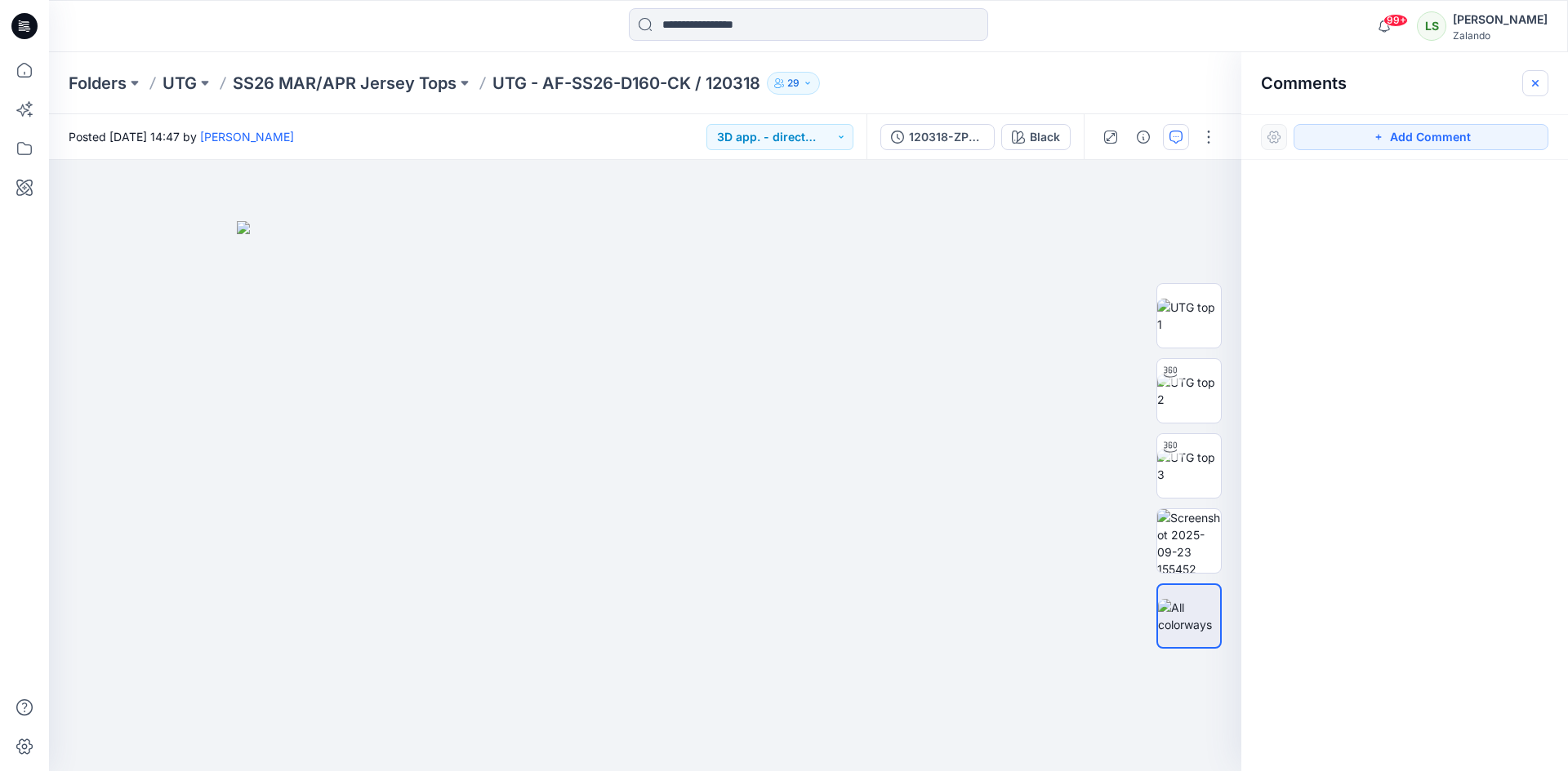
click at [1529, 88] on button "button" at bounding box center [1535, 83] width 26 height 26
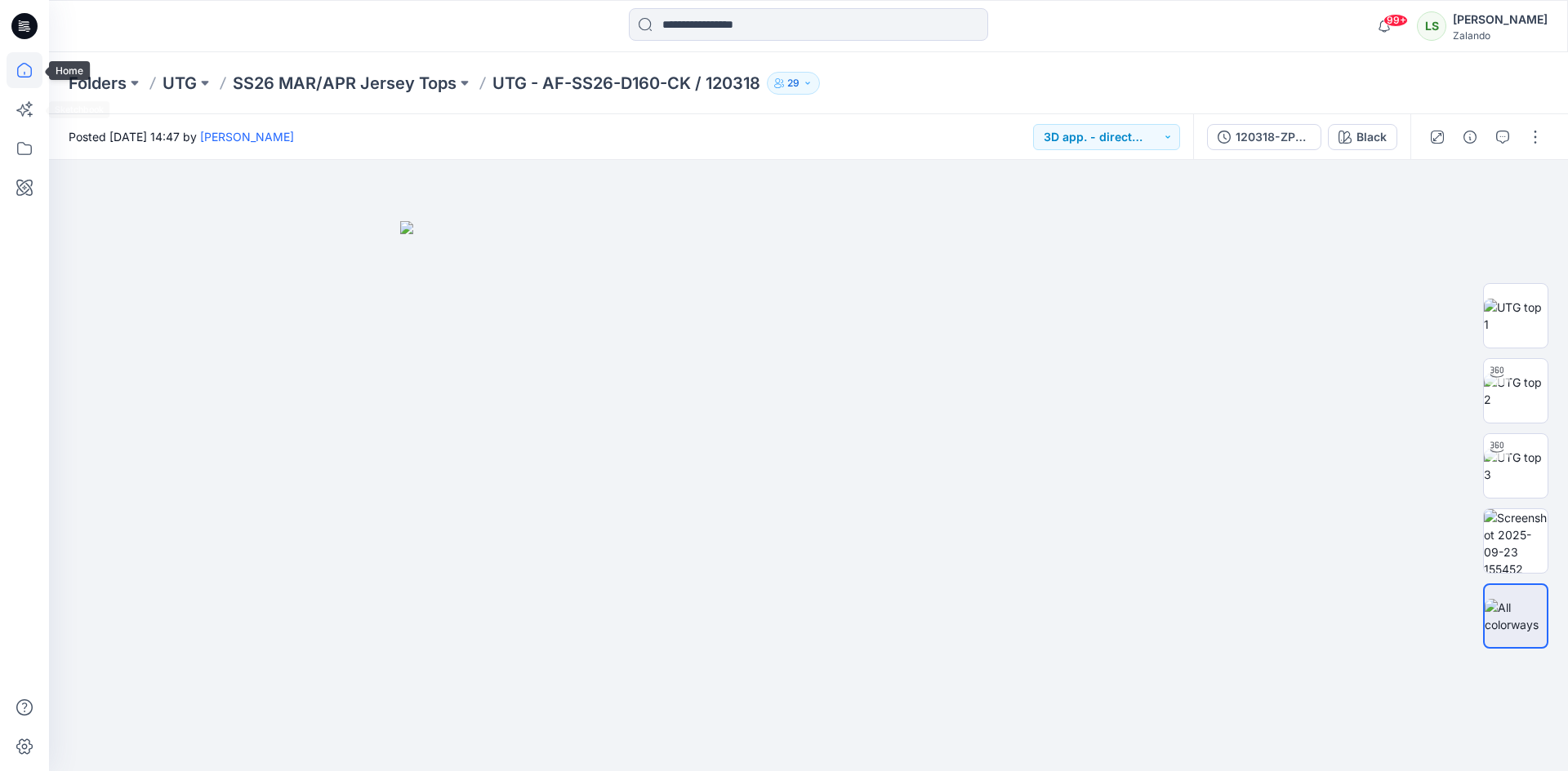
click at [19, 76] on icon at bounding box center [24, 69] width 36 height 36
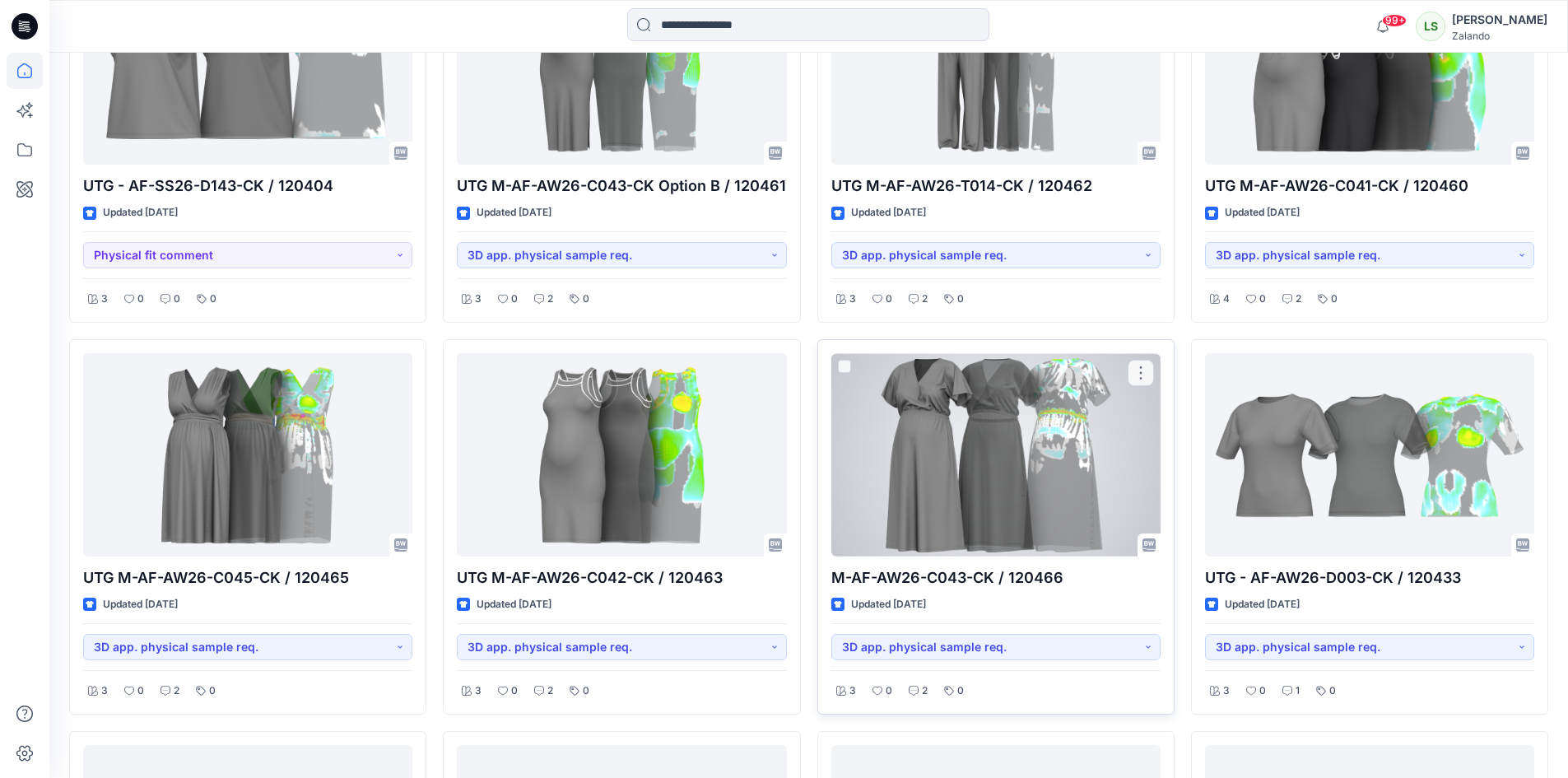
scroll to position [577, 0]
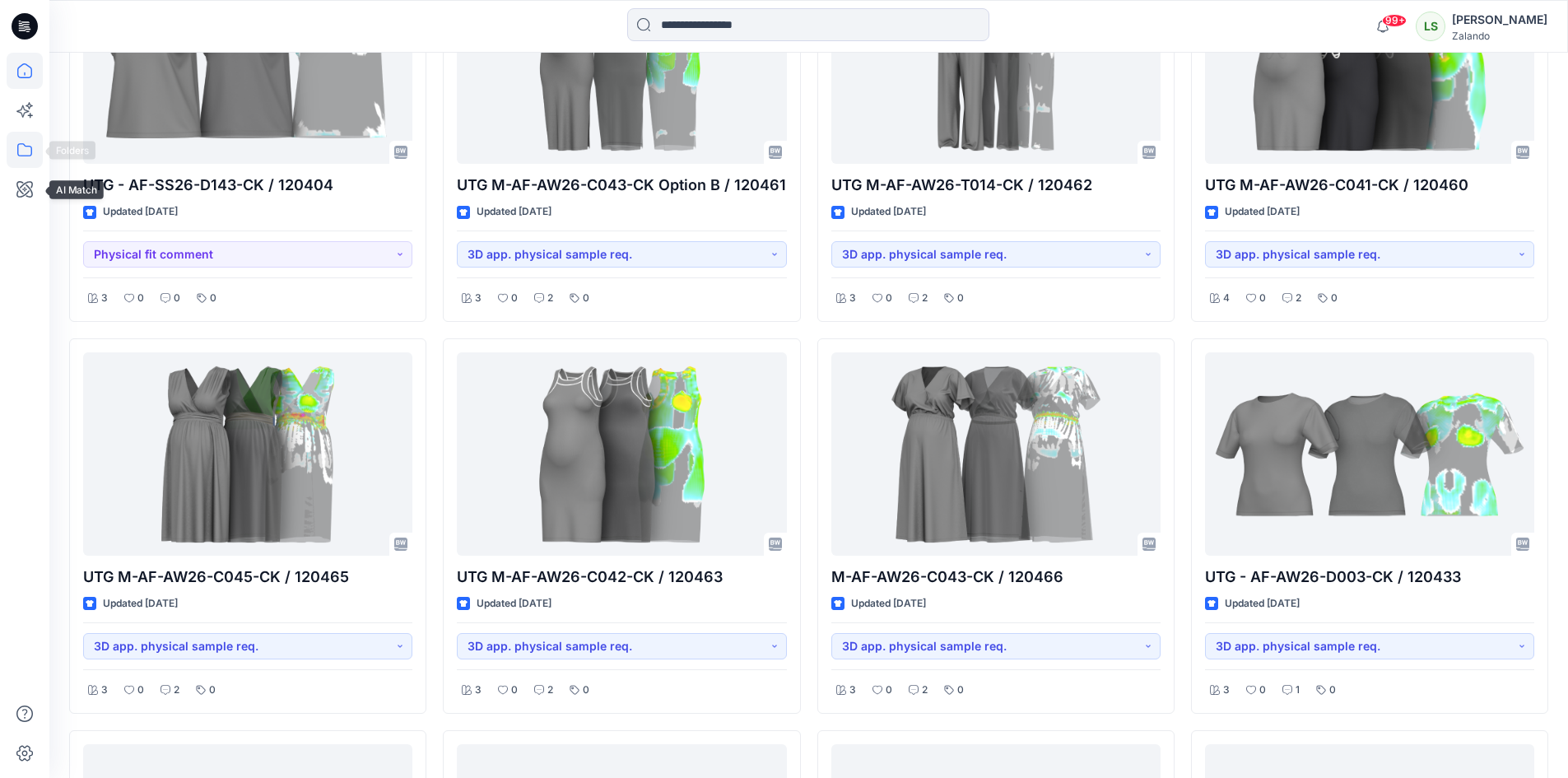
click at [33, 148] on icon at bounding box center [24, 149] width 36 height 36
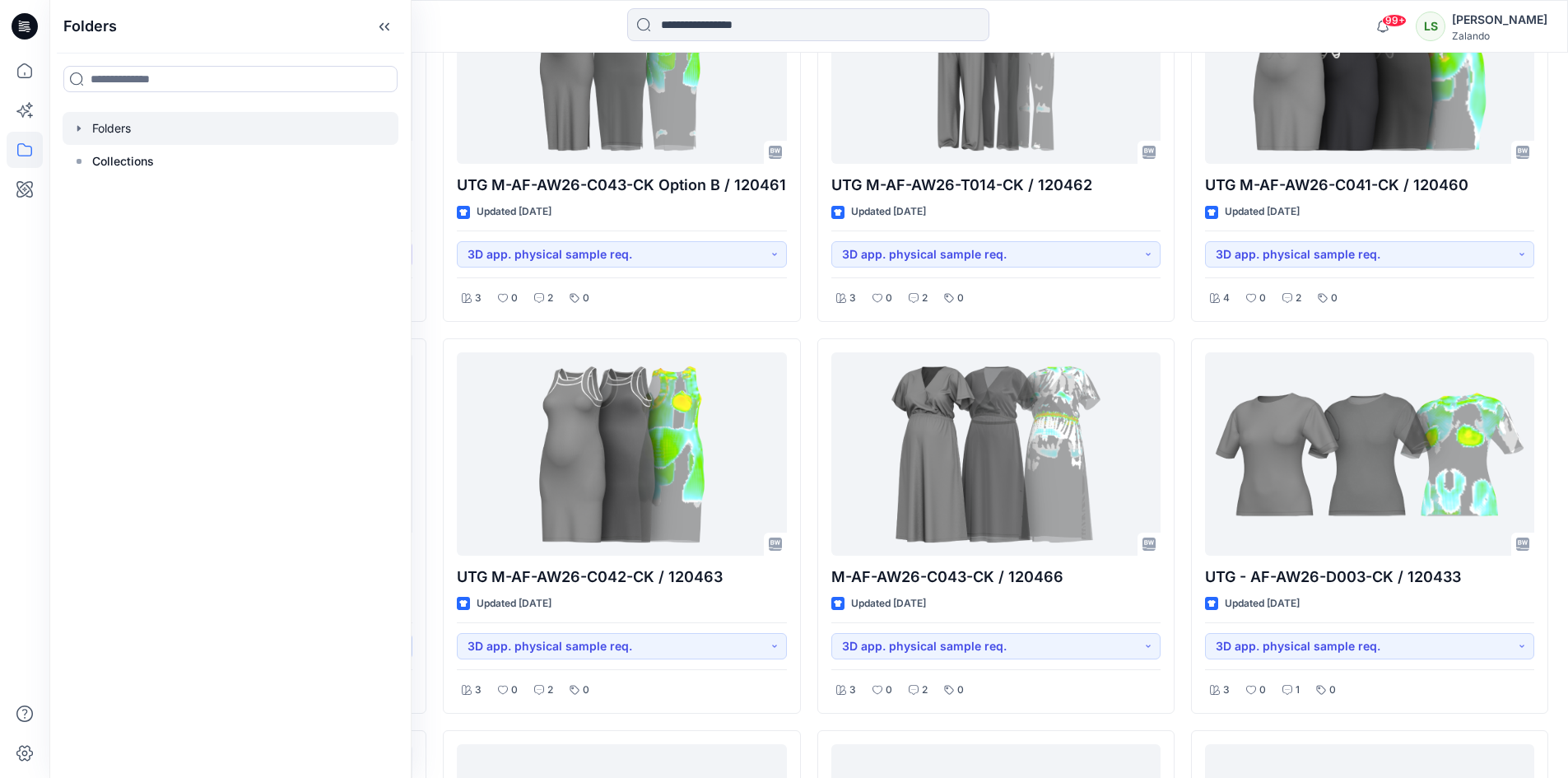
click at [91, 132] on div at bounding box center [230, 129] width 336 height 33
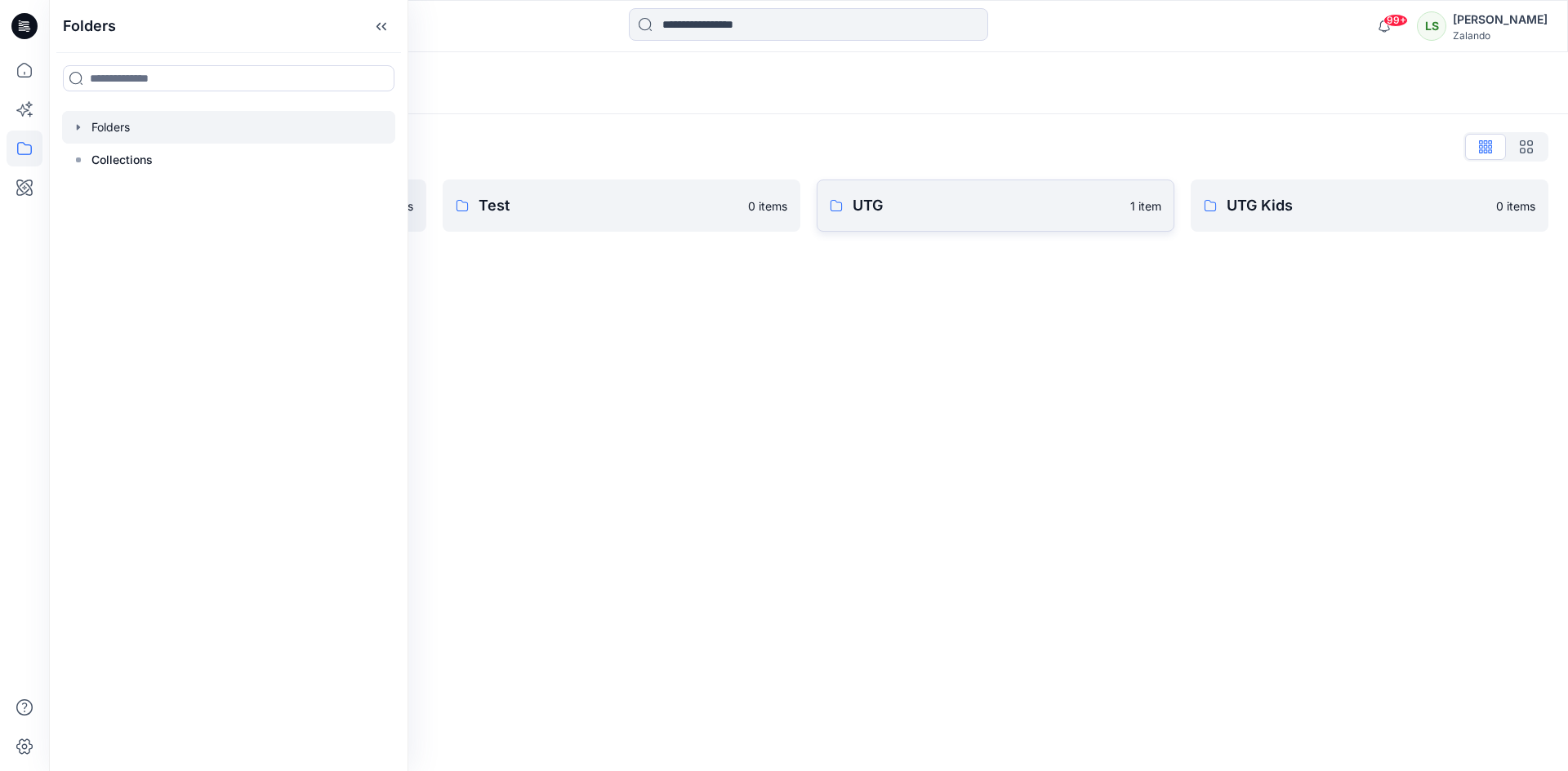
click at [880, 204] on p "UTG" at bounding box center [986, 206] width 268 height 23
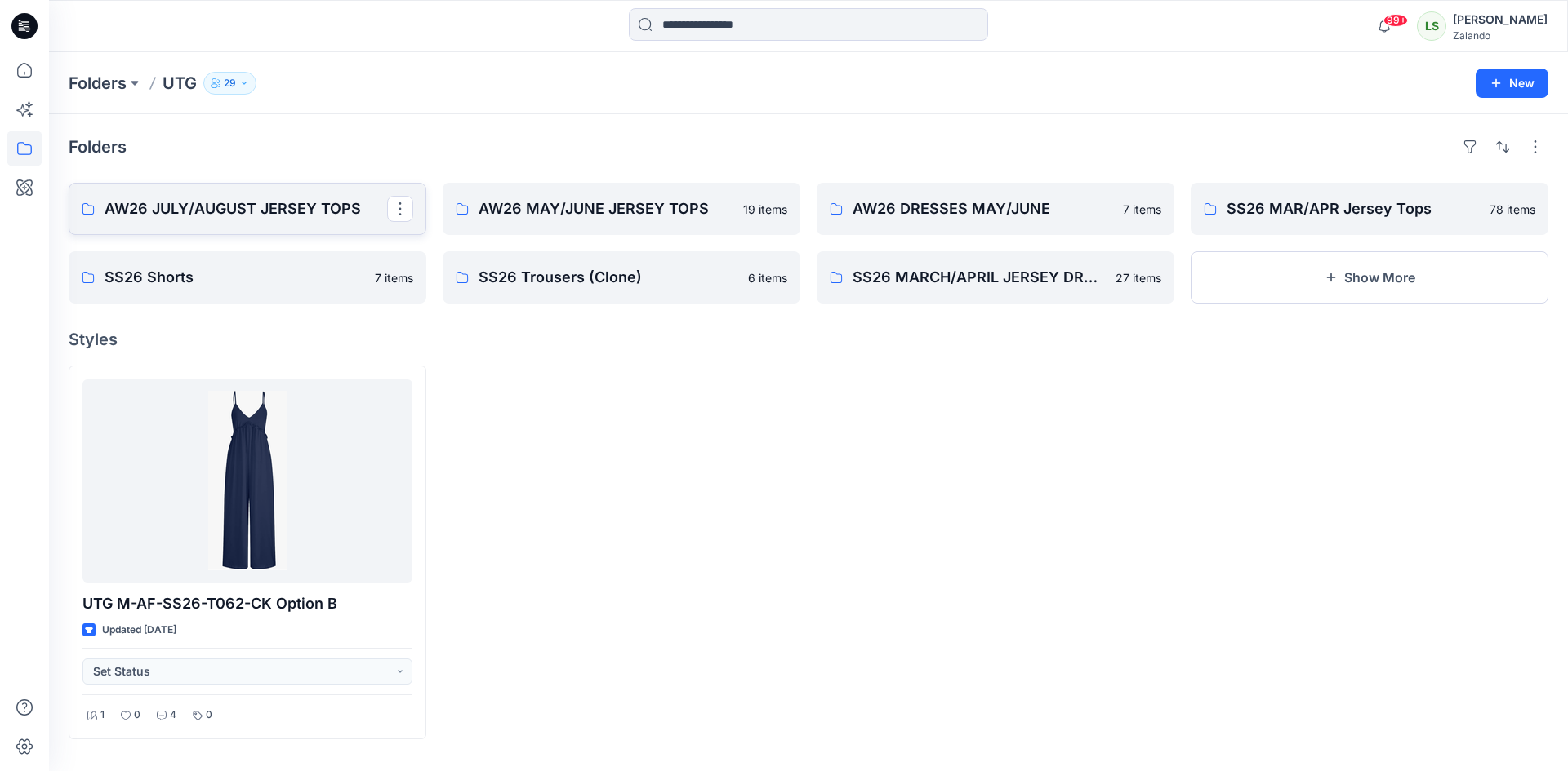
click at [267, 211] on p "AW26 JULY/AUGUST JERSEY TOPS" at bounding box center [245, 208] width 282 height 23
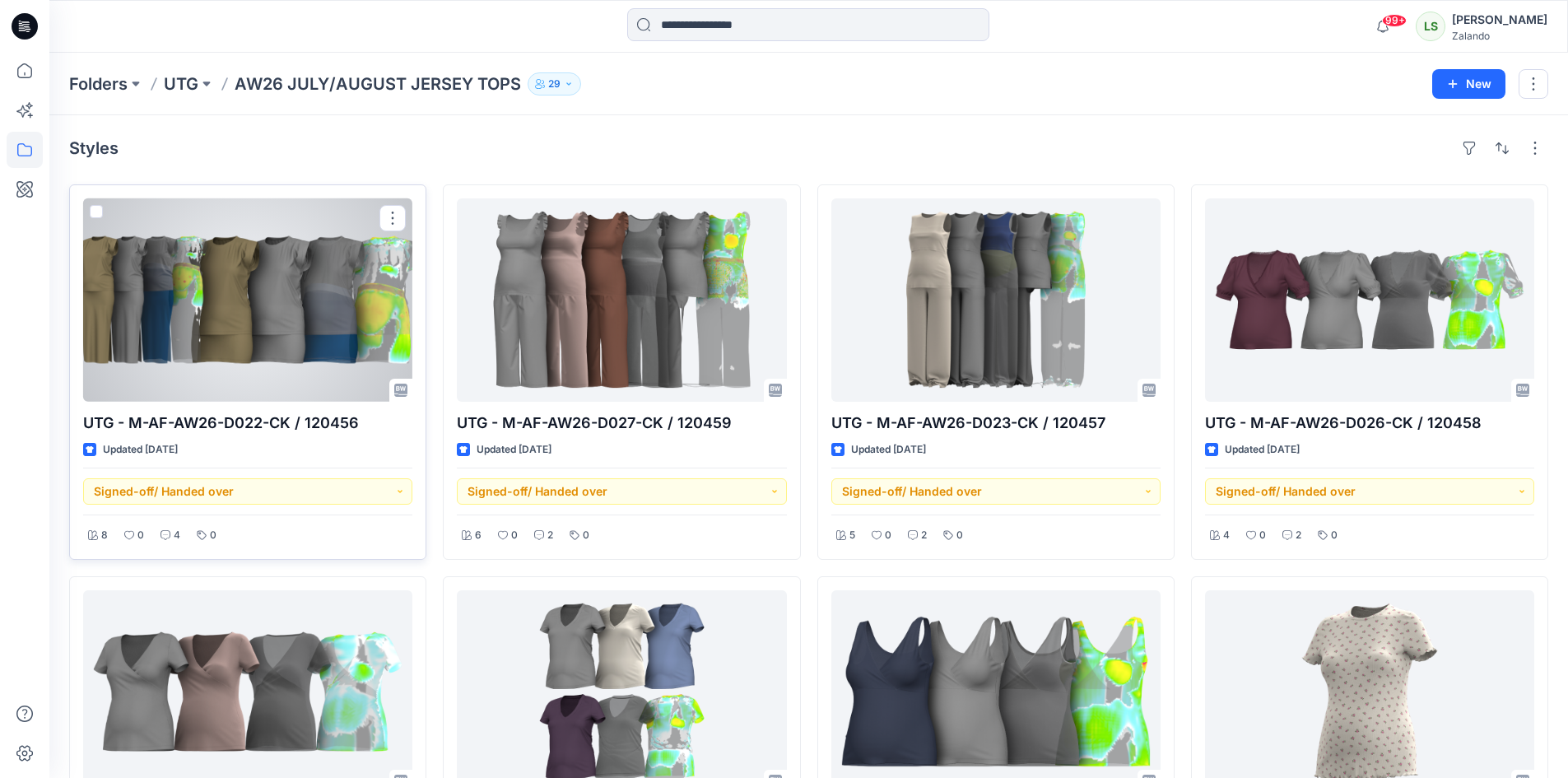
click at [283, 373] on div at bounding box center [247, 300] width 329 height 204
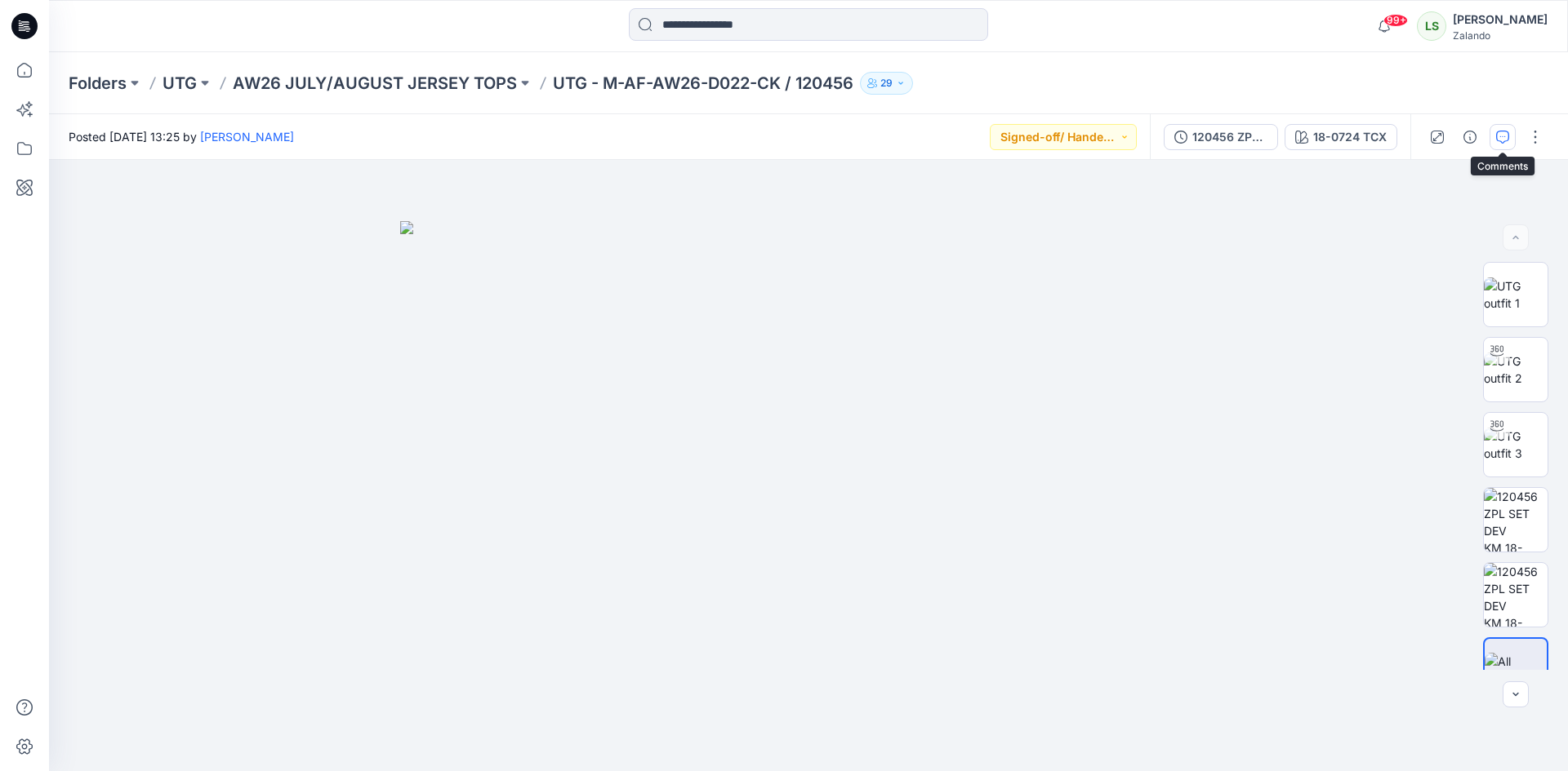
click at [1497, 145] on button "button" at bounding box center [1502, 137] width 26 height 26
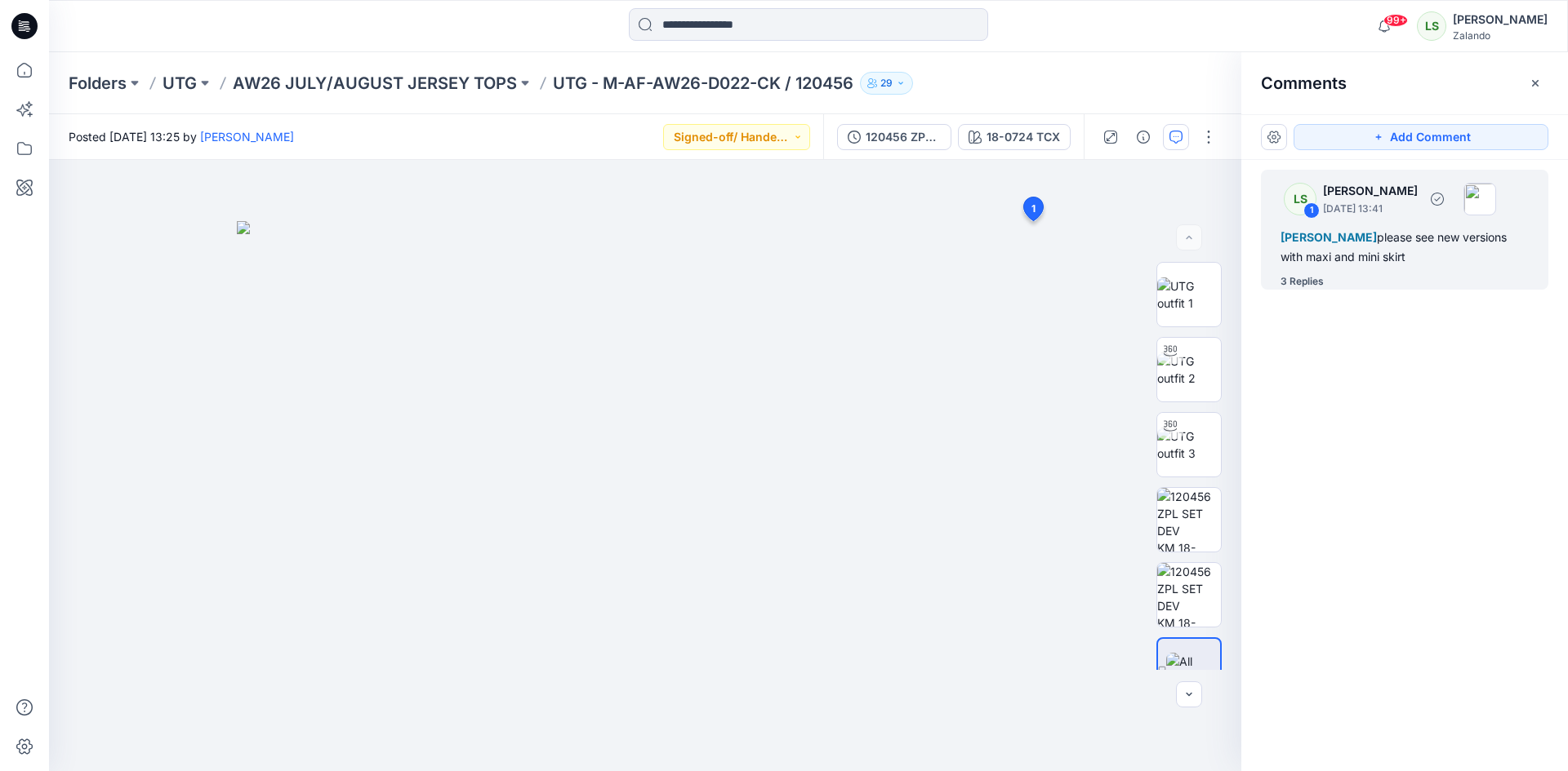
click at [1313, 287] on div "3 Replies" at bounding box center [1301, 281] width 43 height 16
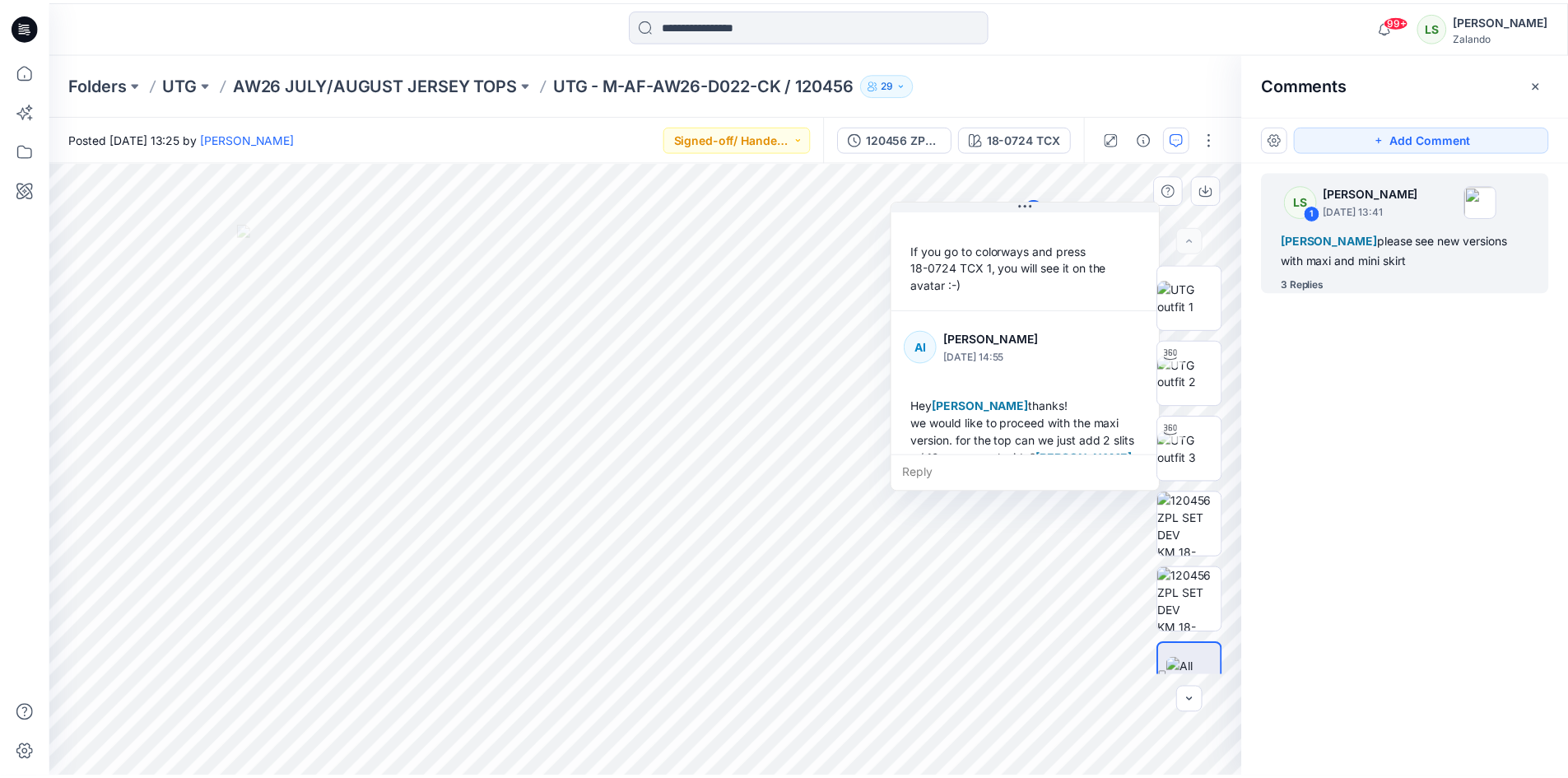
scroll to position [358, 0]
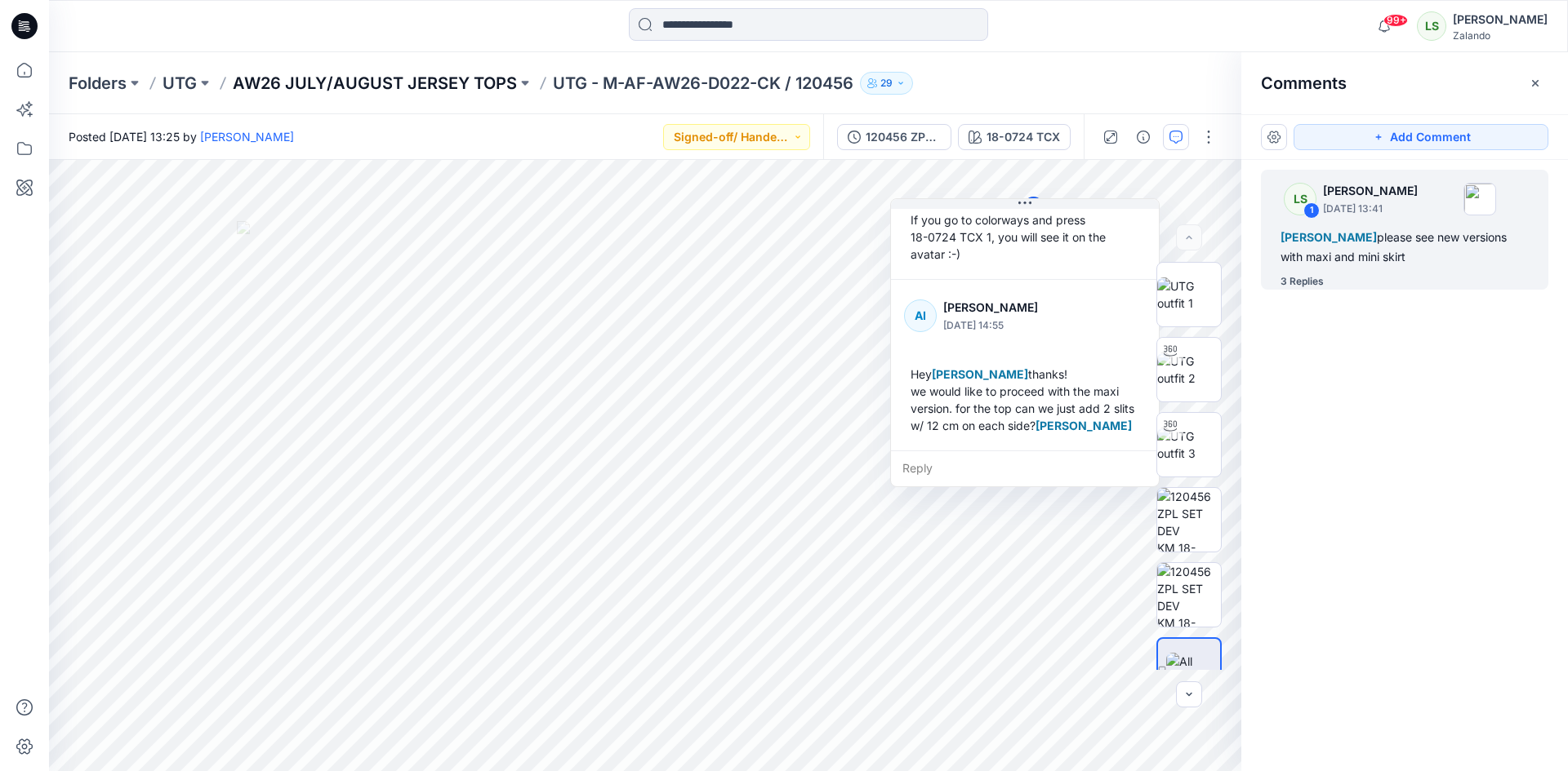
click at [365, 83] on p "AW26 JULY/AUGUST JERSEY TOPS" at bounding box center [375, 83] width 284 height 23
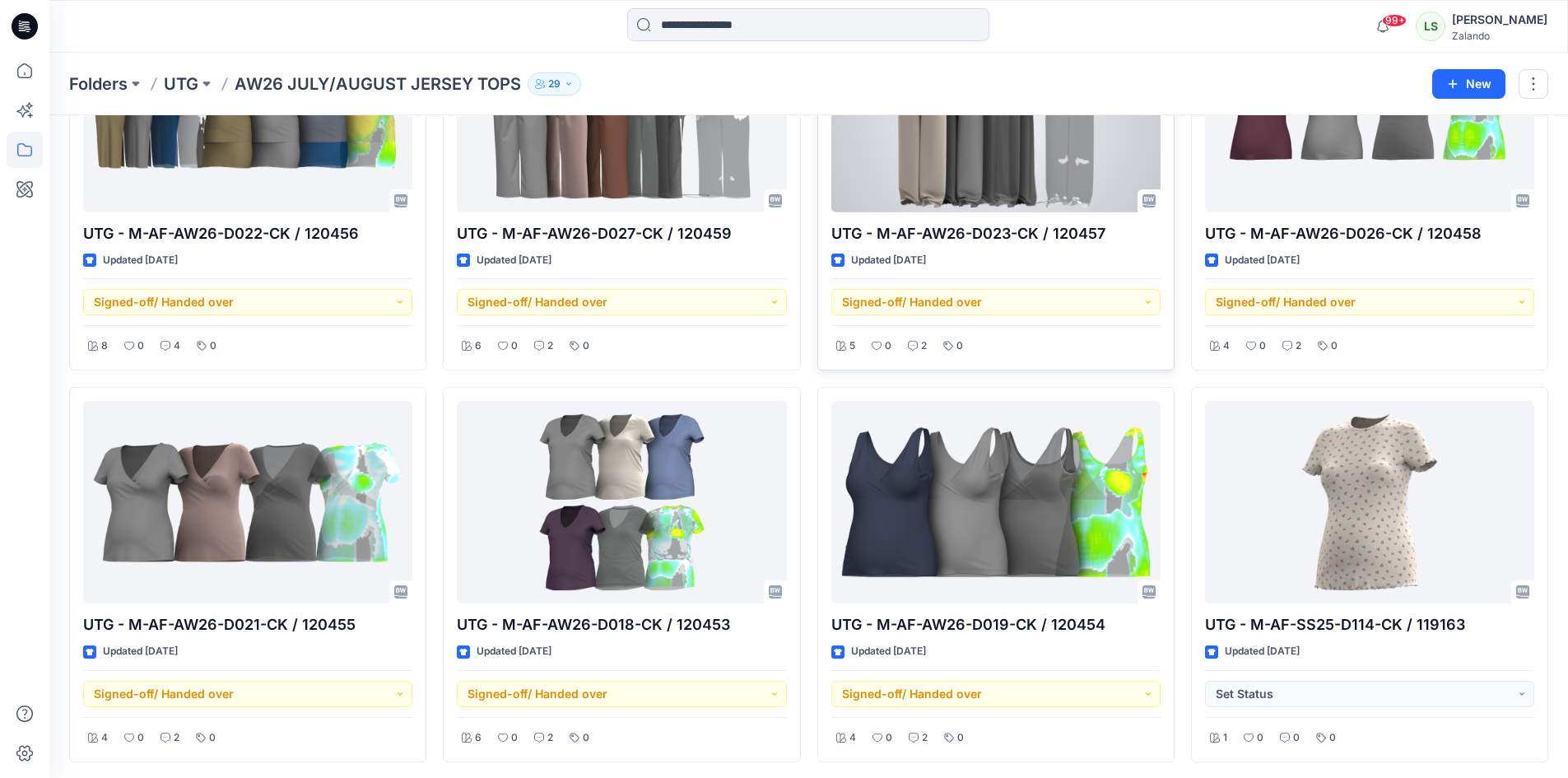
scroll to position [194, 0]
